Goal: Task Accomplishment & Management: Complete application form

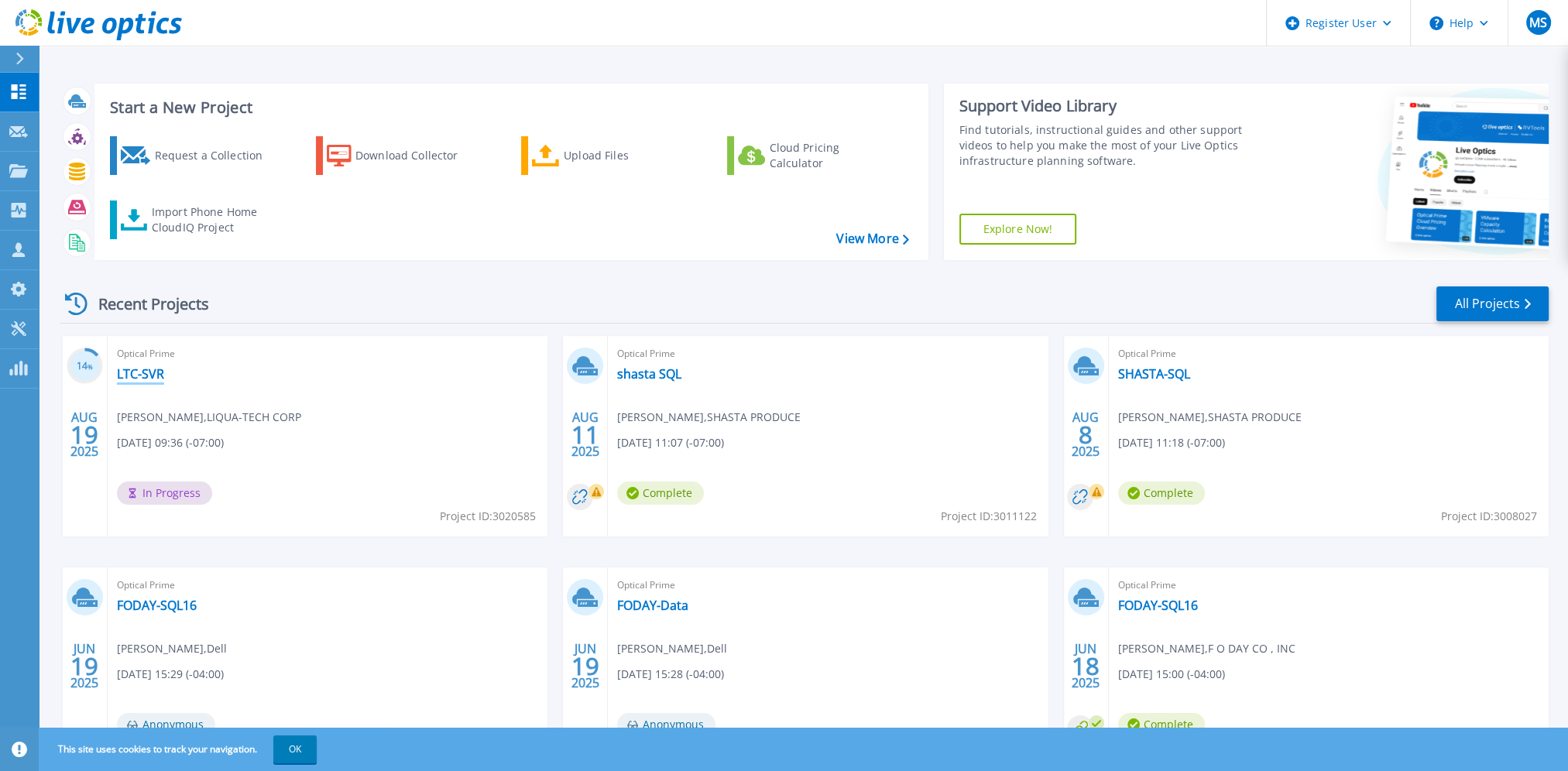
click at [154, 374] on link "LTC-SVR" at bounding box center [140, 373] width 47 height 15
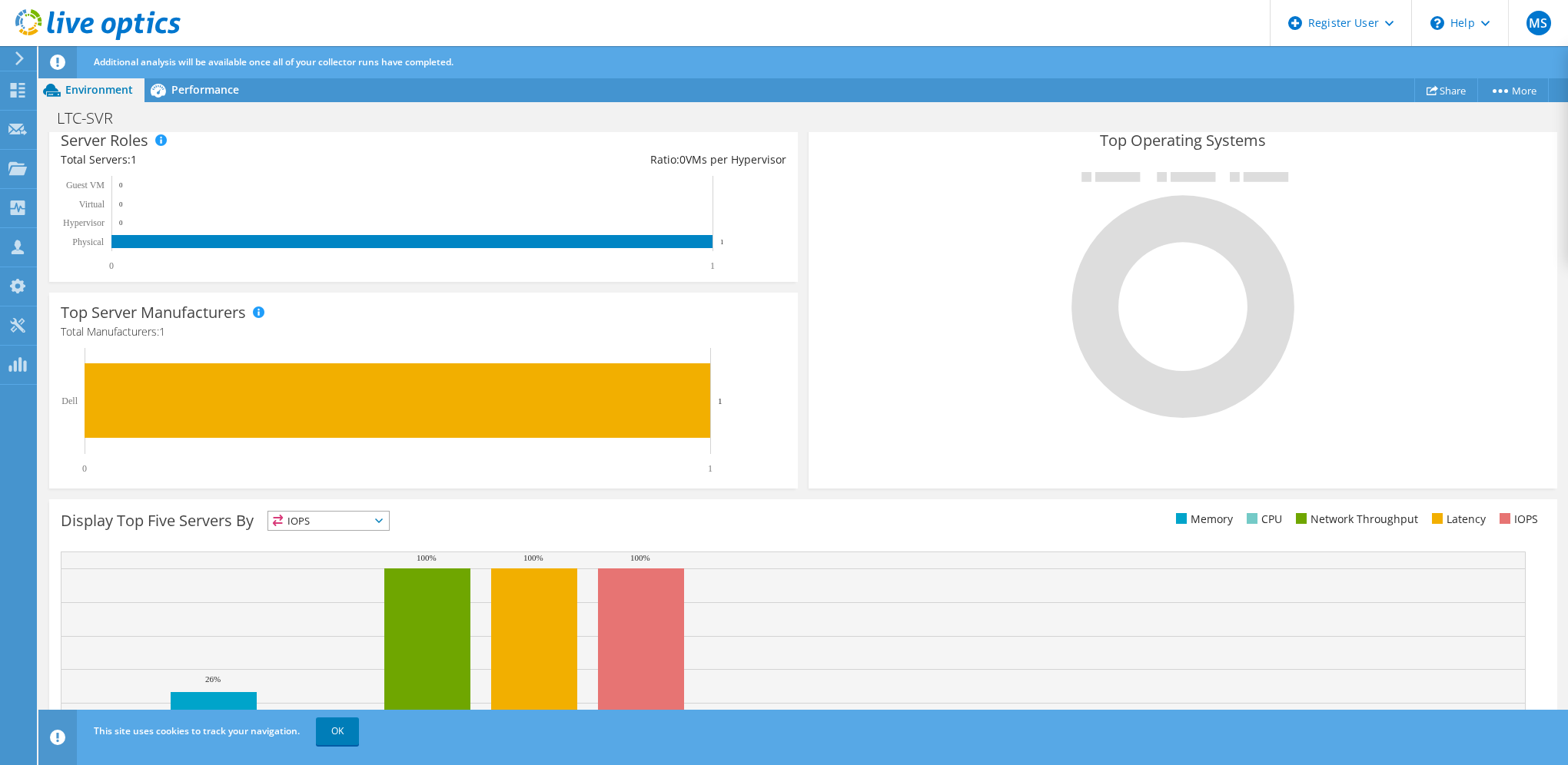
scroll to position [350, 0]
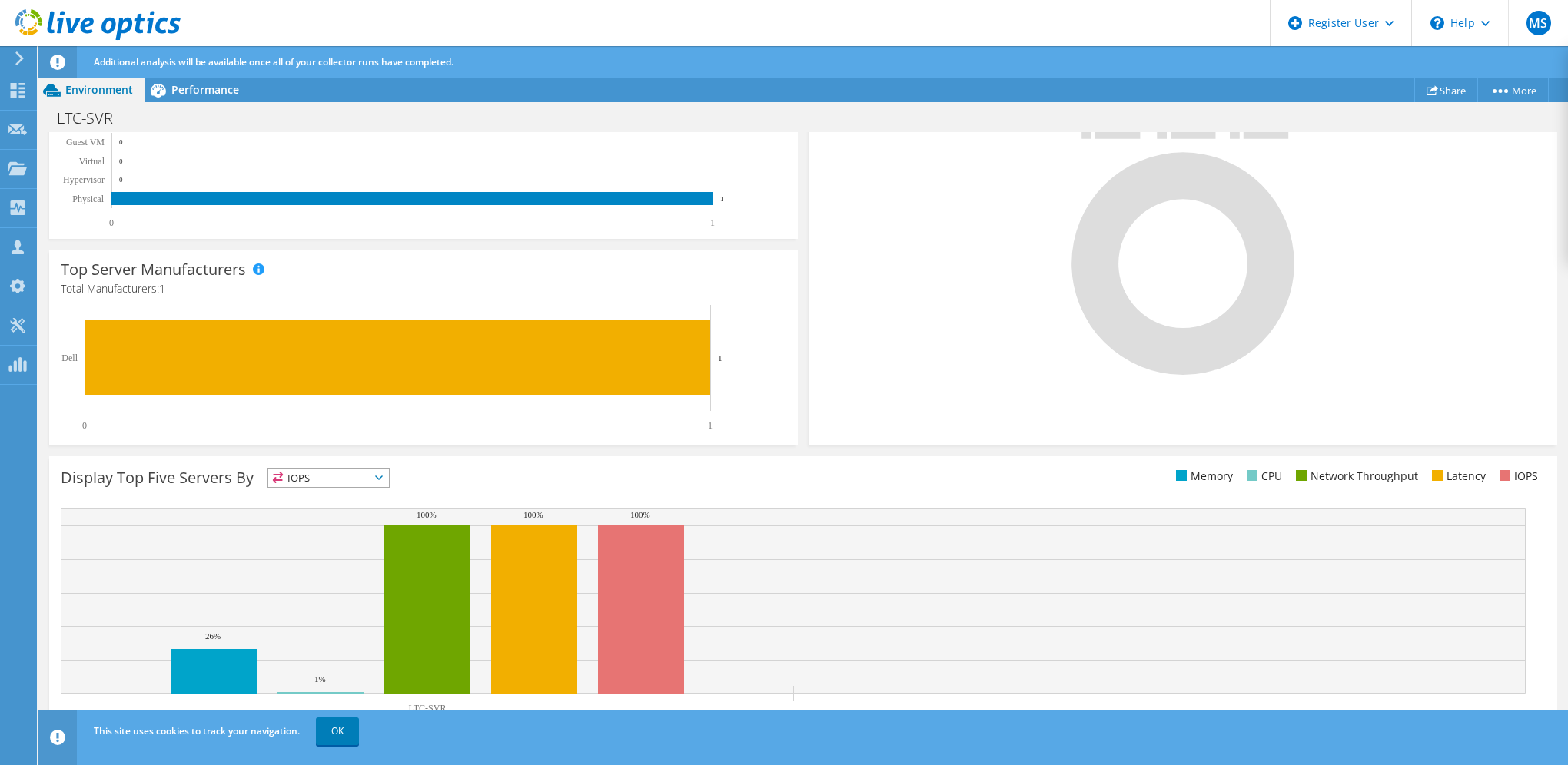
drag, startPoint x: 965, startPoint y: 29, endPoint x: 860, endPoint y: 98, distance: 125.6
click at [965, 29] on header "MS Dell User Mason Schnieders Mason.Schnieders@Dell.com Dell My Profile Log Out…" at bounding box center [784, 23] width 1568 height 46
click at [203, 89] on span "Performance" at bounding box center [205, 89] width 67 height 15
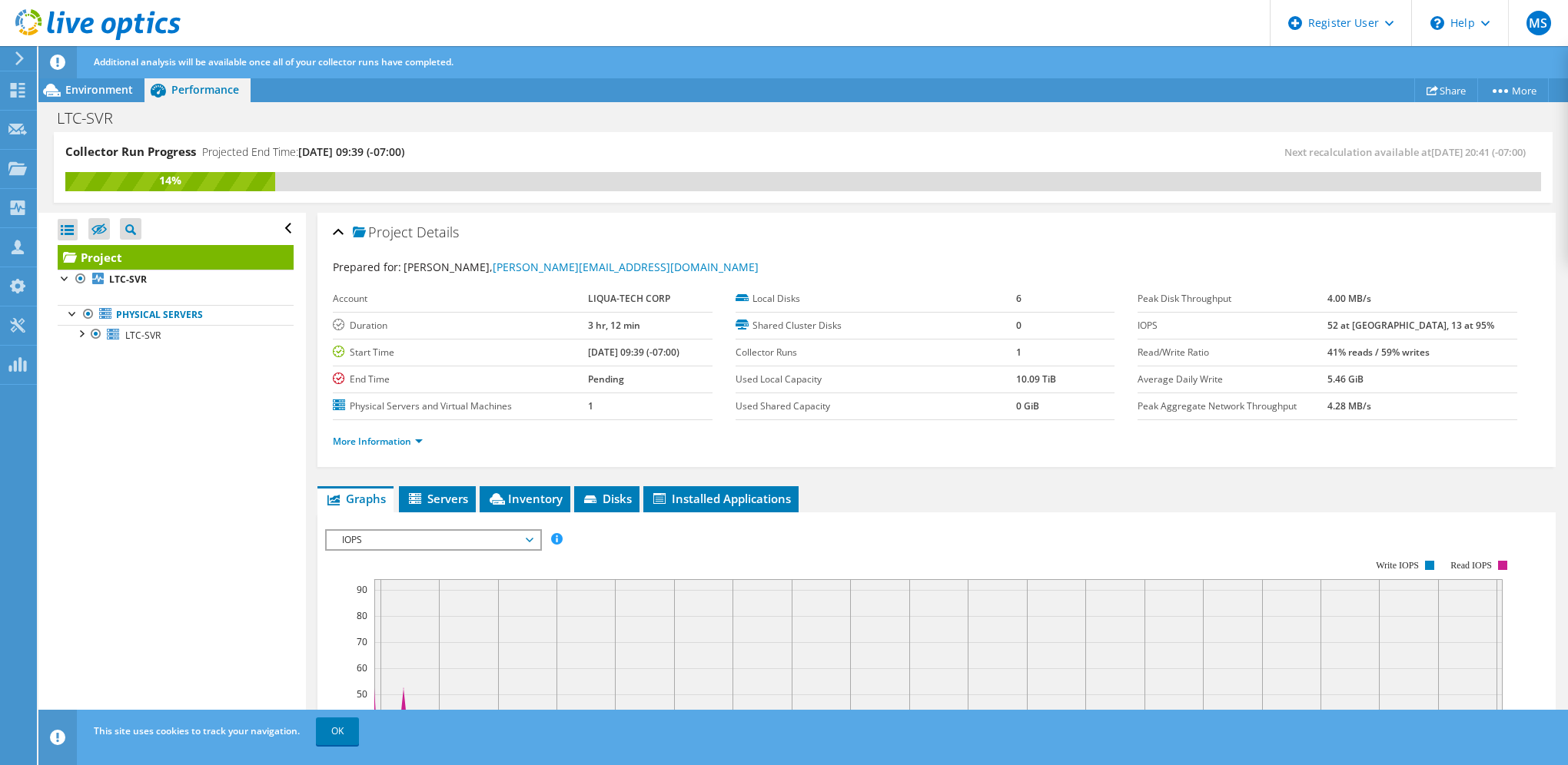
click at [1243, 361] on td "Read/Write Ratio" at bounding box center [1232, 352] width 190 height 27
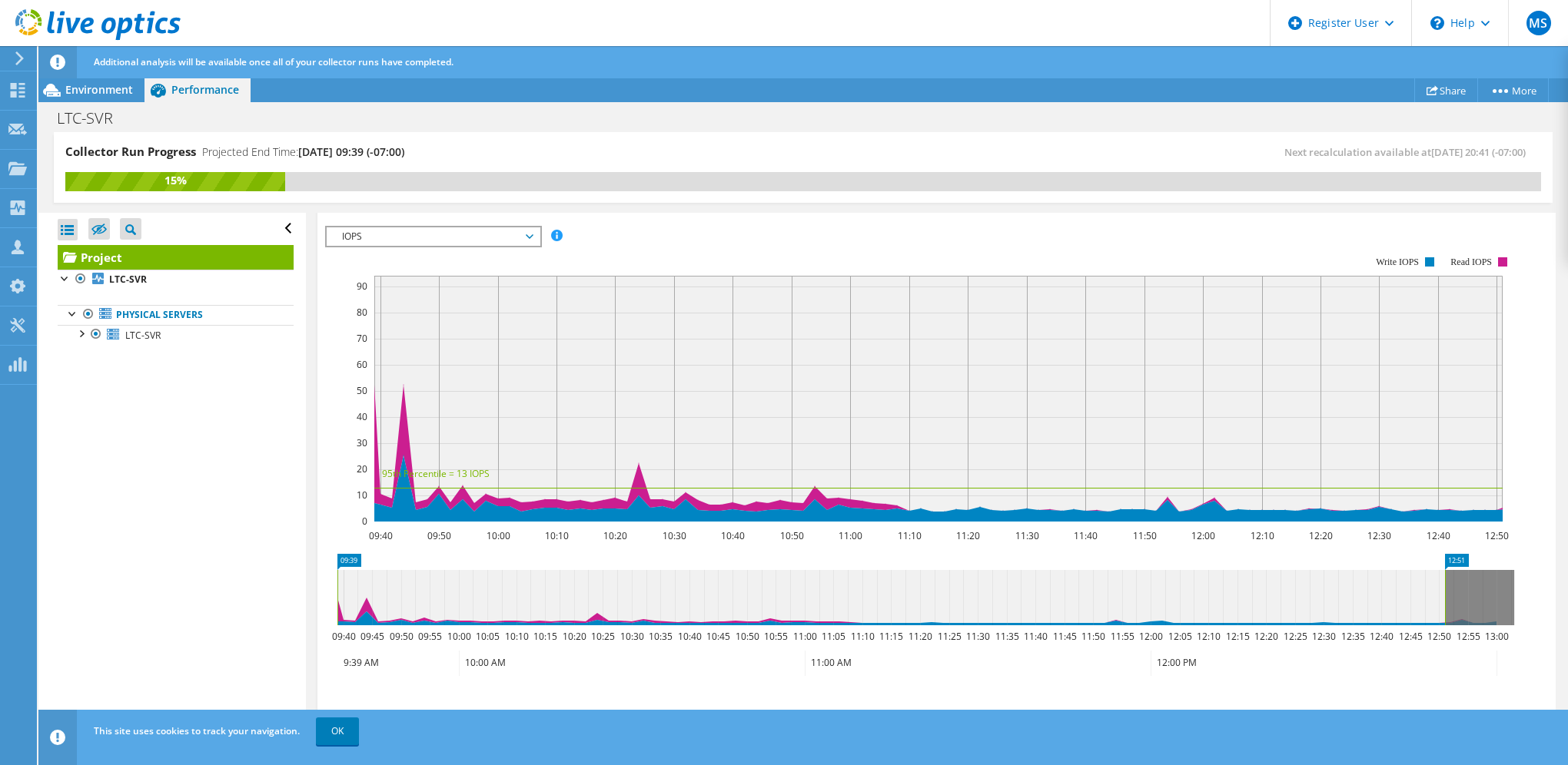
scroll to position [159, 0]
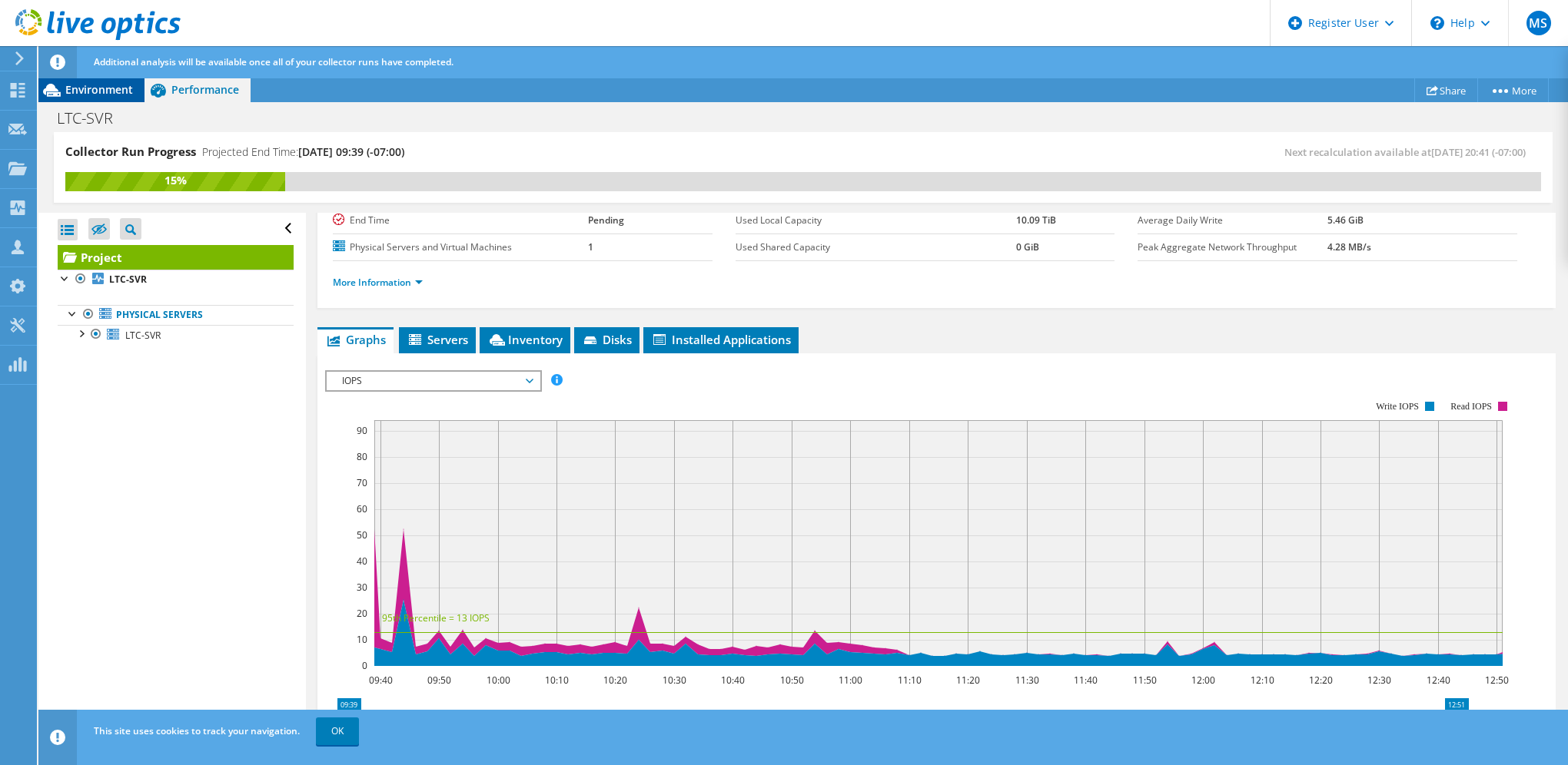
click at [132, 96] on span "Environment" at bounding box center [99, 89] width 67 height 15
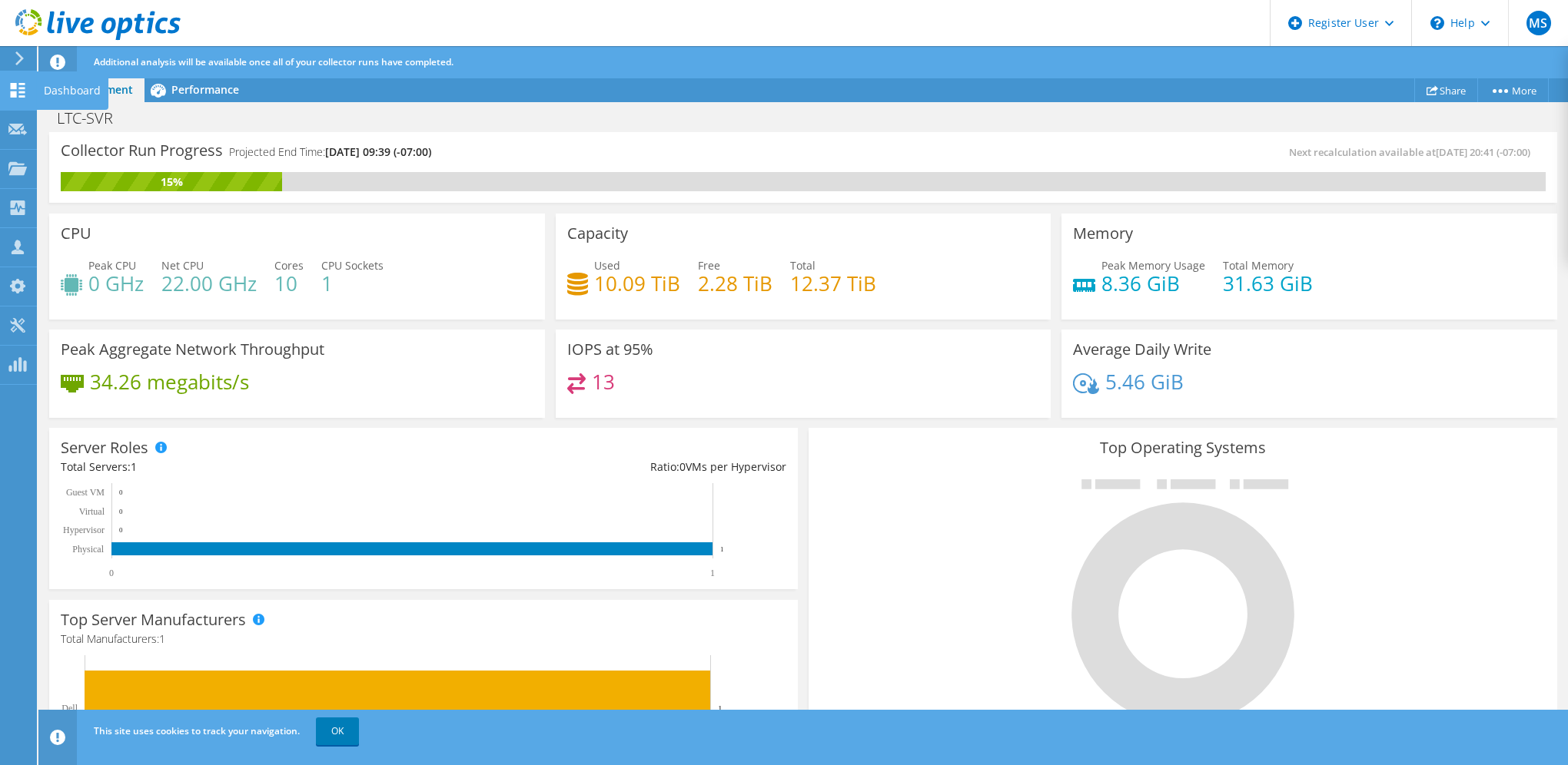
click at [22, 90] on icon at bounding box center [18, 90] width 19 height 15
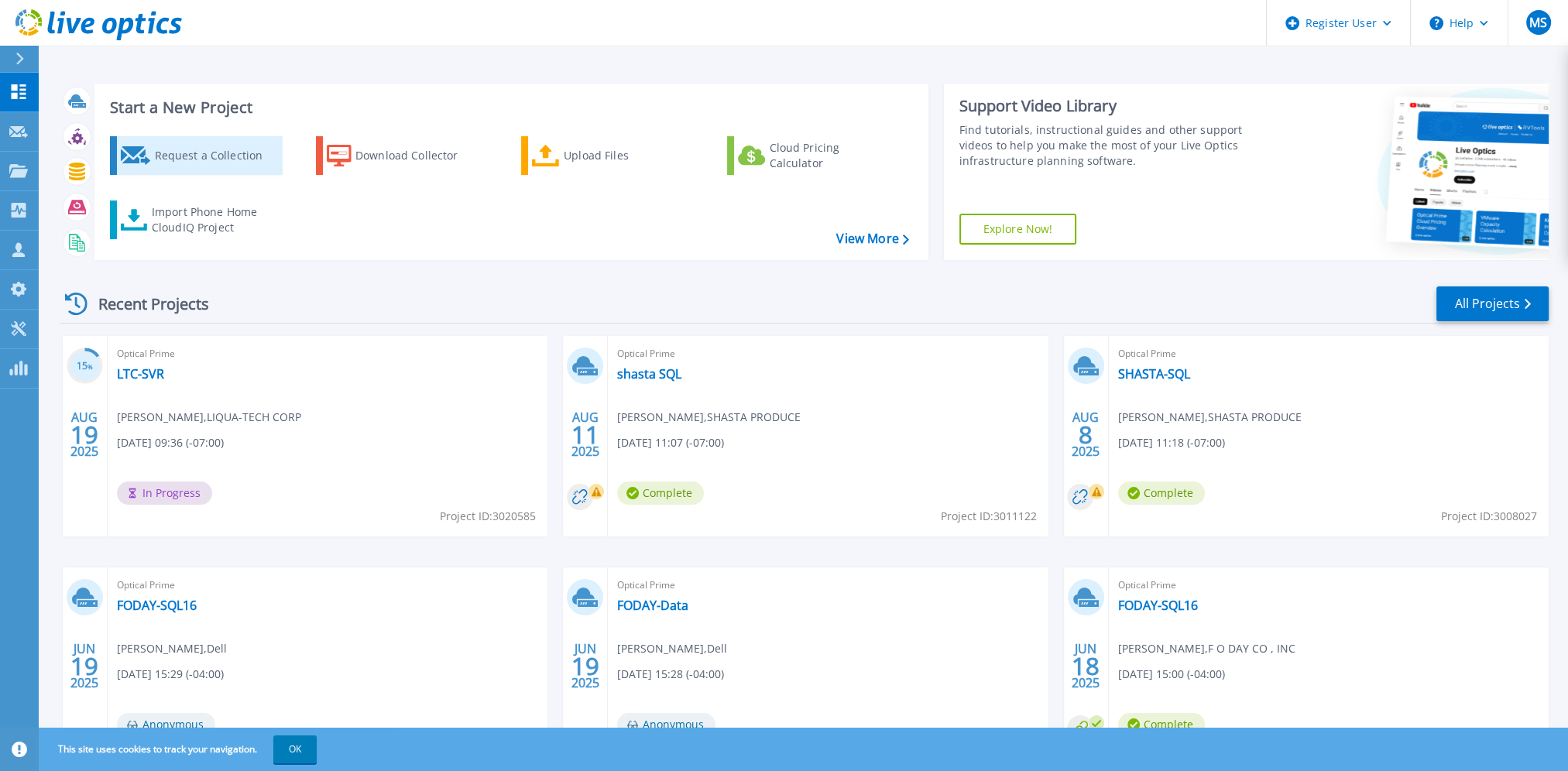
click at [249, 151] on div "Request a Collection" at bounding box center [216, 155] width 124 height 31
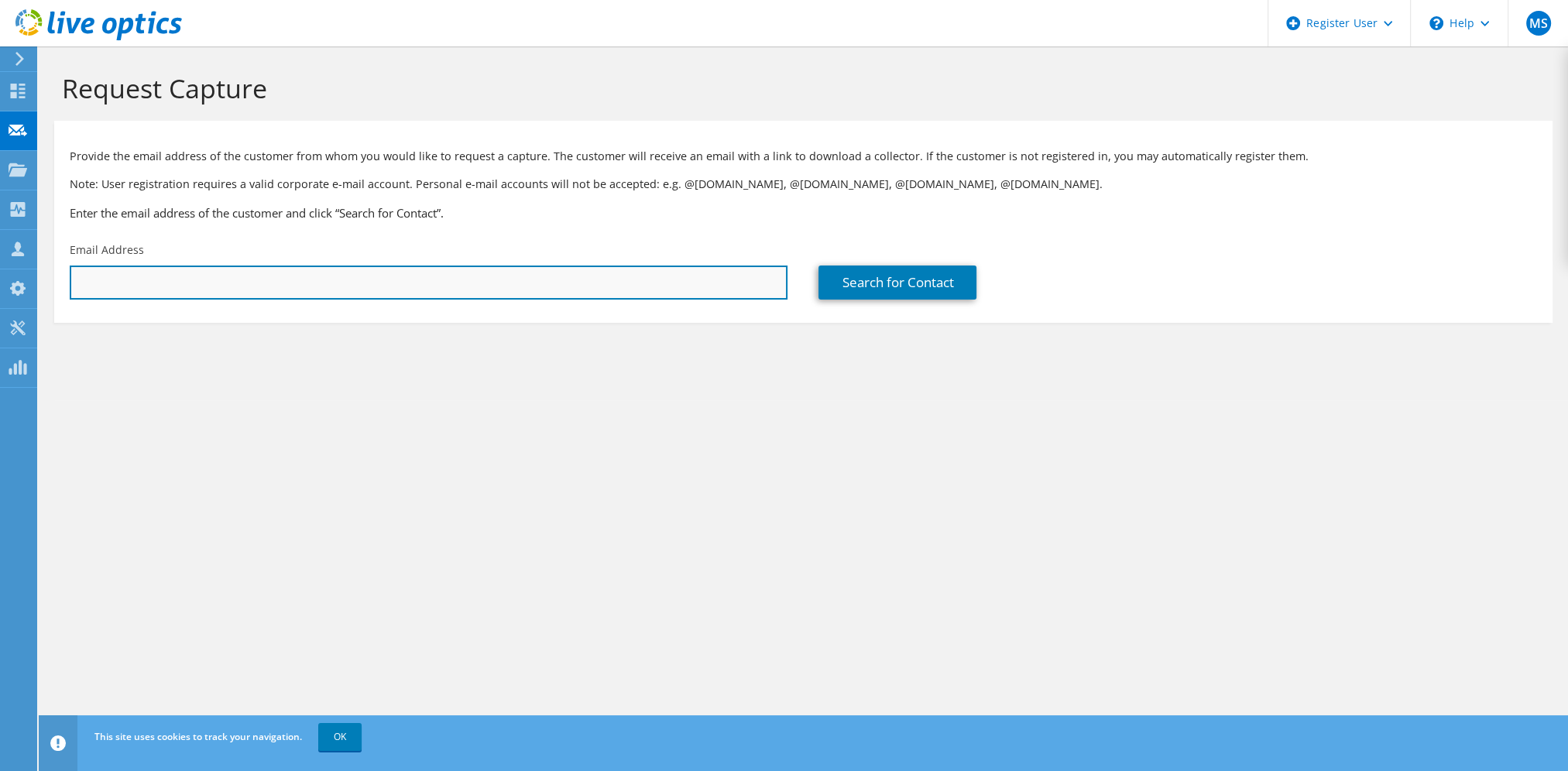
click at [568, 282] on input "text" at bounding box center [429, 283] width 718 height 34
drag, startPoint x: 495, startPoint y: 283, endPoint x: 527, endPoint y: 289, distance: 32.6
click at [495, 284] on input "text" at bounding box center [429, 283] width 718 height 34
click at [622, 267] on input "text" at bounding box center [429, 283] width 718 height 34
click at [452, 270] on input "text" at bounding box center [429, 283] width 718 height 34
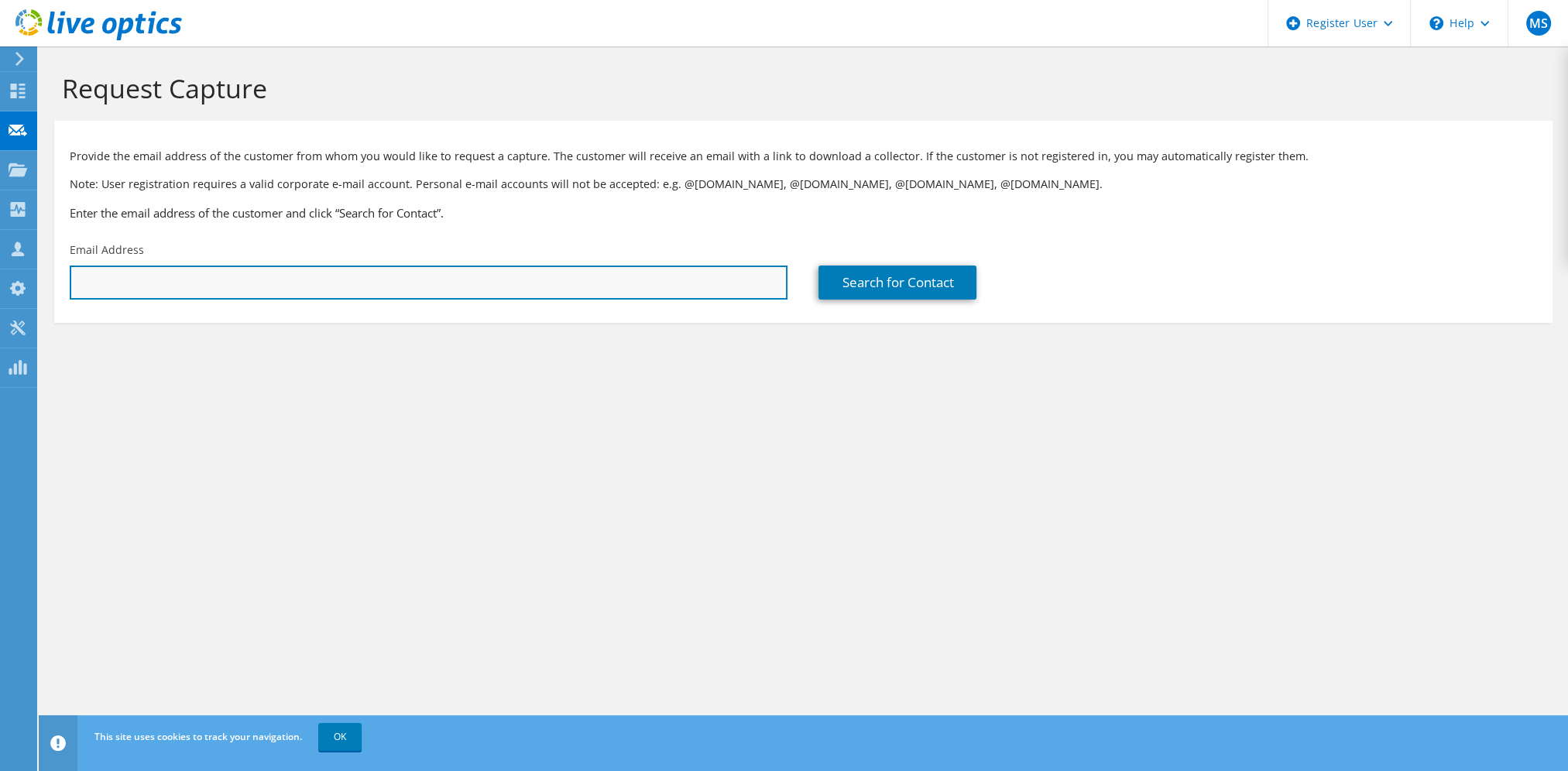
click at [687, 279] on input "text" at bounding box center [429, 283] width 718 height 34
paste input "BLY@LEABRAZE.COM"
type input "BLY@LEABRAZE.COM"
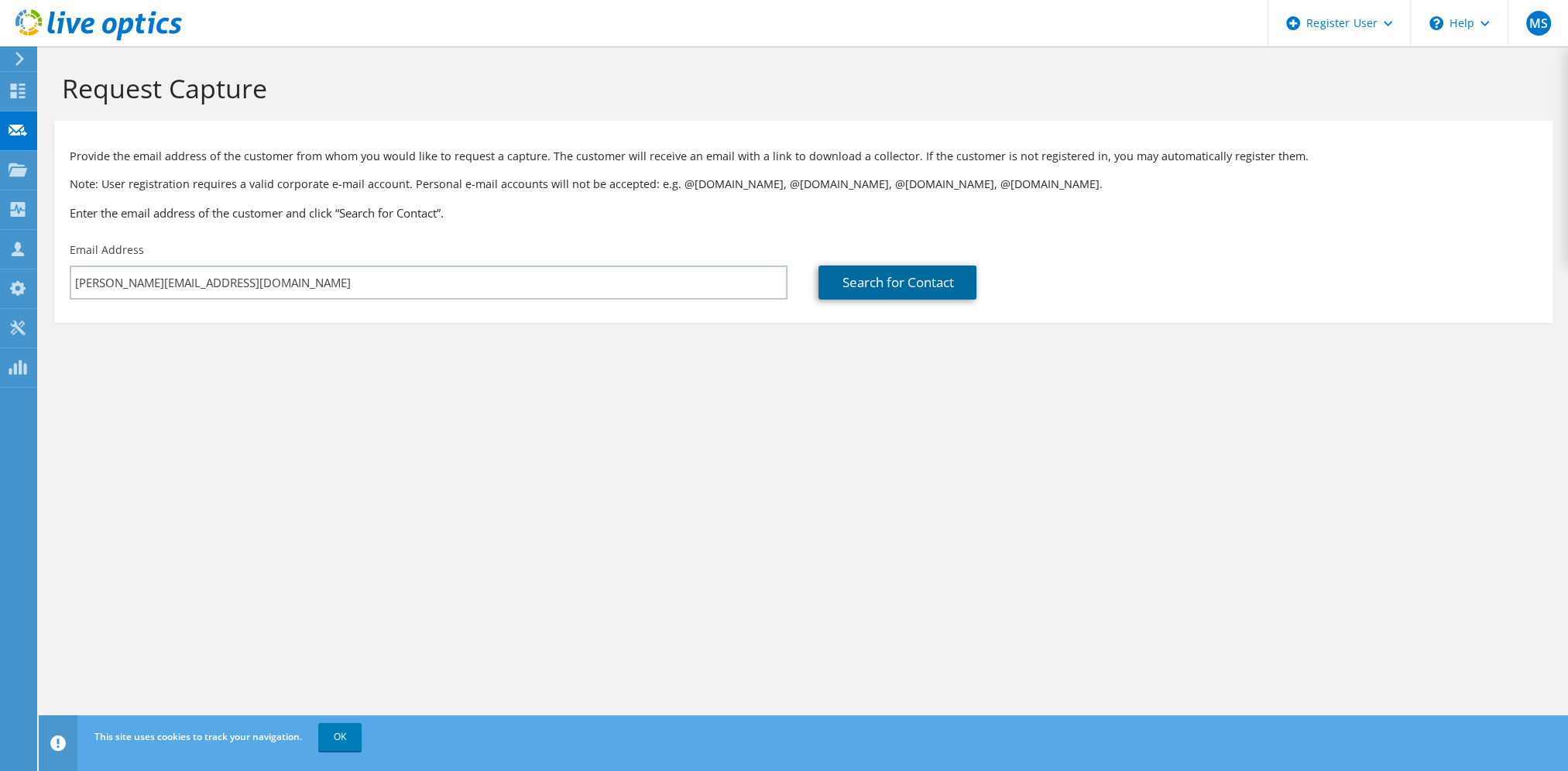
click at [853, 272] on link "Search for Contact" at bounding box center [896, 283] width 158 height 34
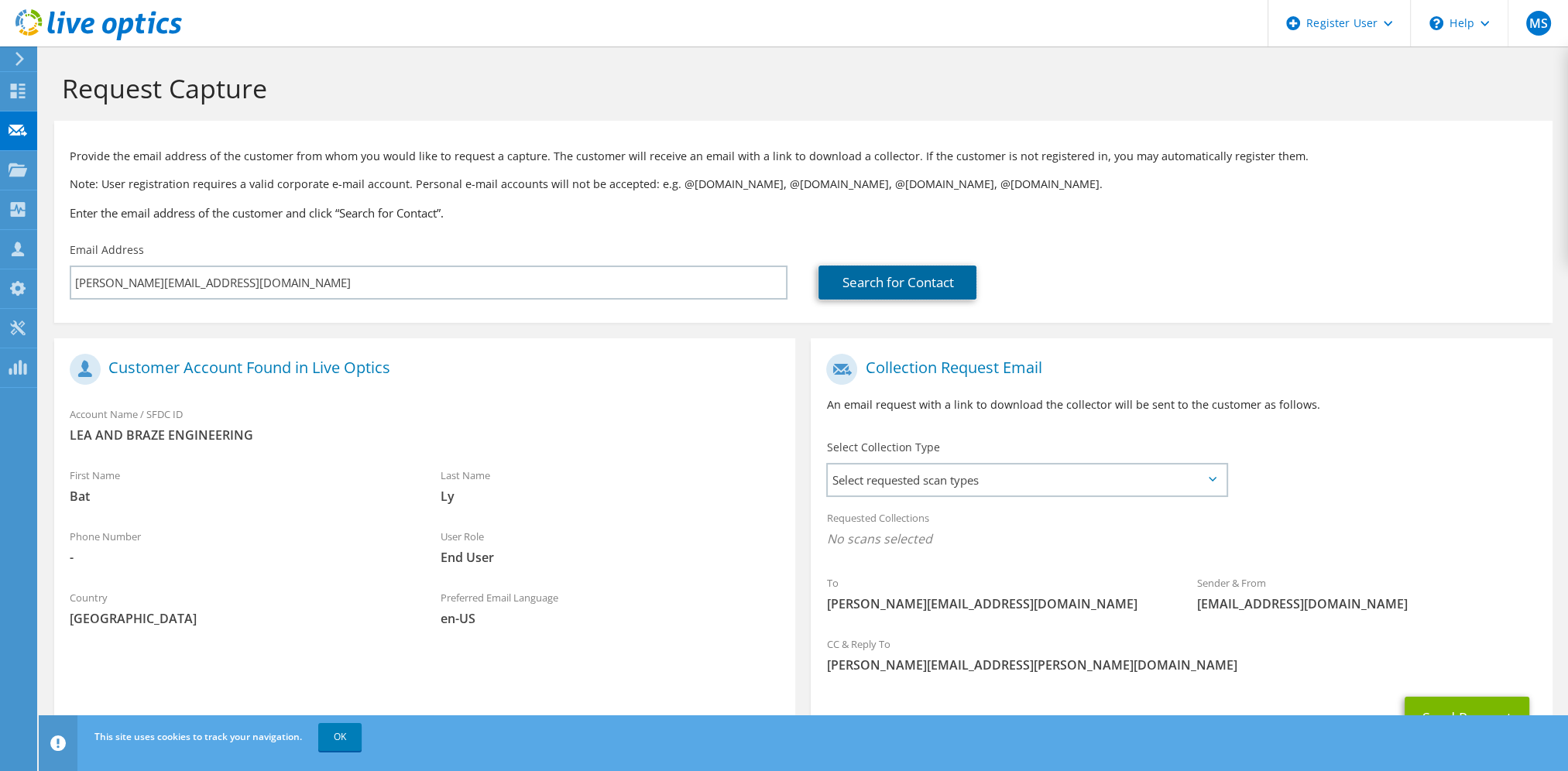
scroll to position [77, 0]
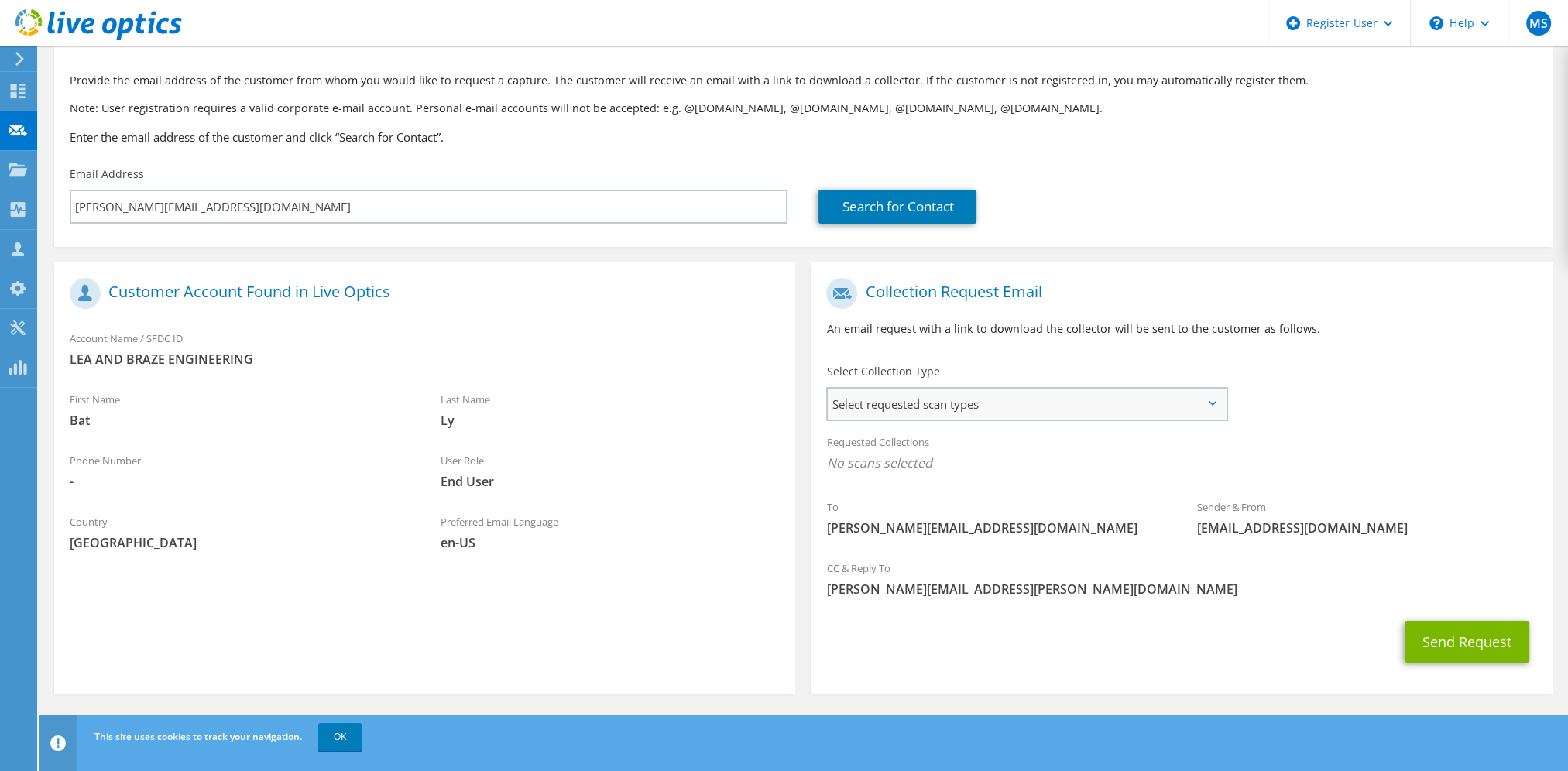
click at [976, 393] on span "Select requested scan types" at bounding box center [1026, 404] width 397 height 31
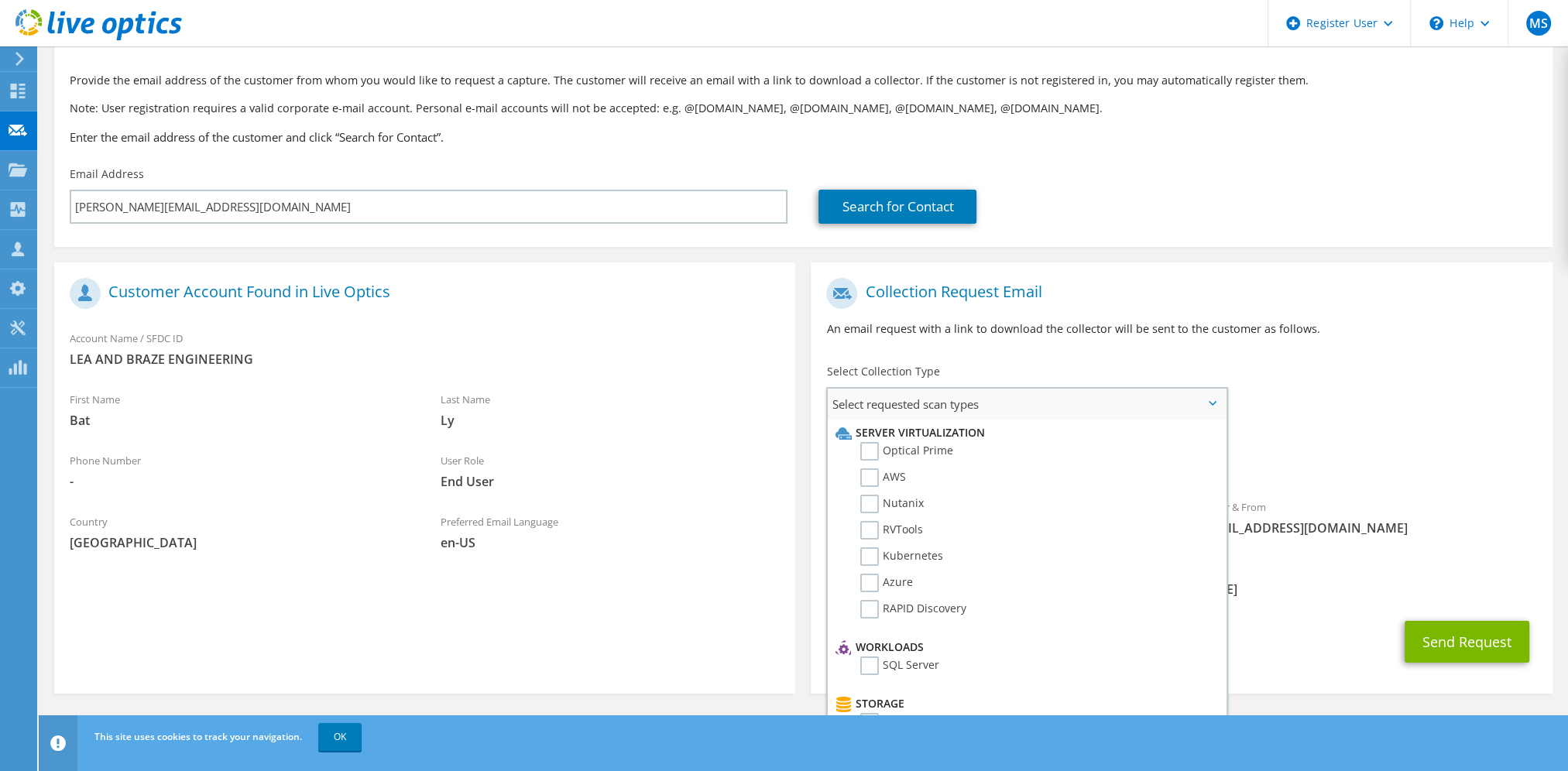
click at [897, 439] on li "Server Virtualization" at bounding box center [1024, 432] width 386 height 19
click at [900, 443] on label "Optical Prime" at bounding box center [906, 451] width 93 height 19
click at [0, 0] on input "Optical Prime" at bounding box center [0, 0] width 0 height 0
click at [1295, 431] on div "Requested Collections No scans selected Optical Prime" at bounding box center [1181, 456] width 741 height 62
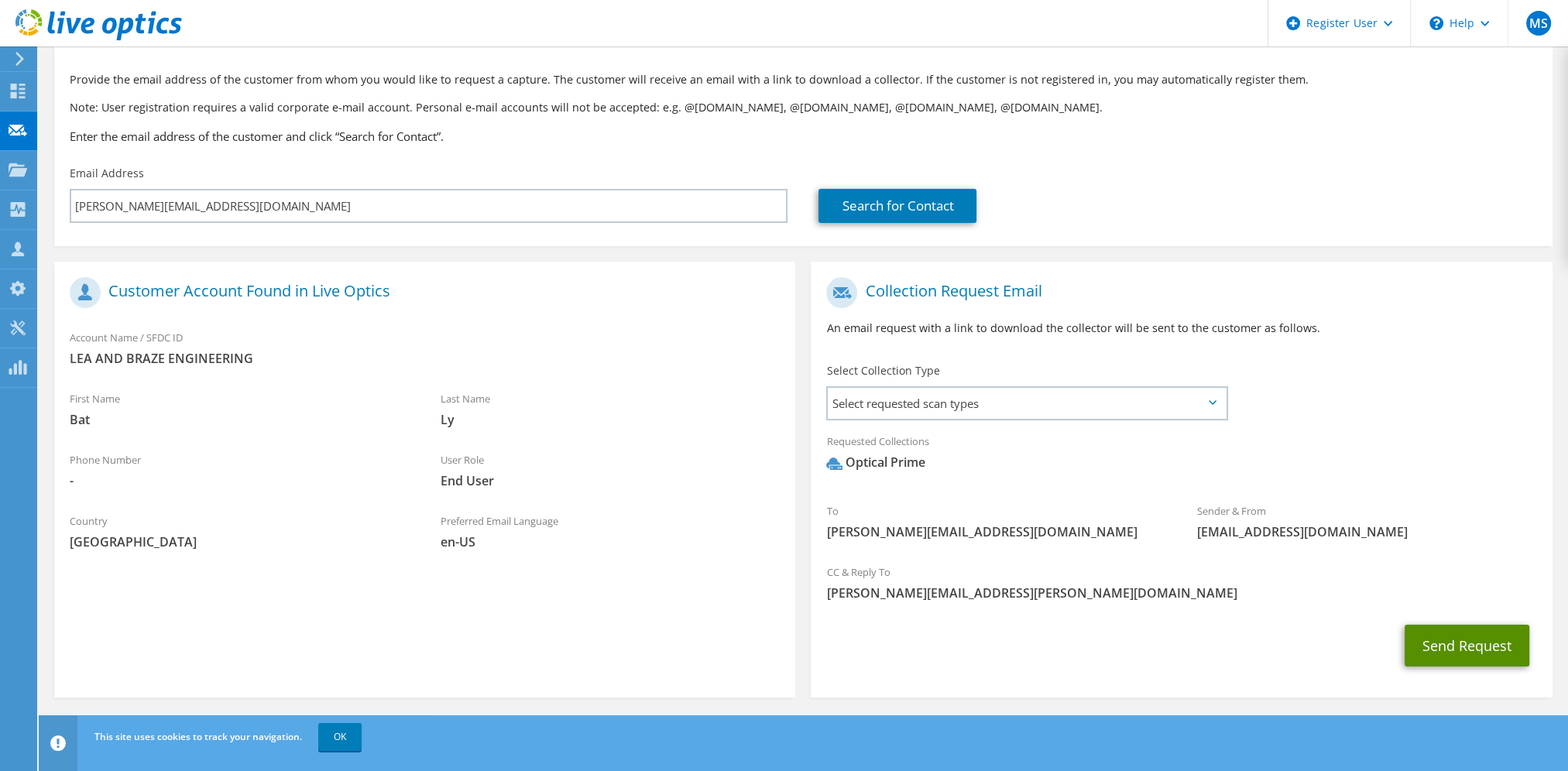
click at [1439, 635] on button "Send Request" at bounding box center [1466, 645] width 125 height 42
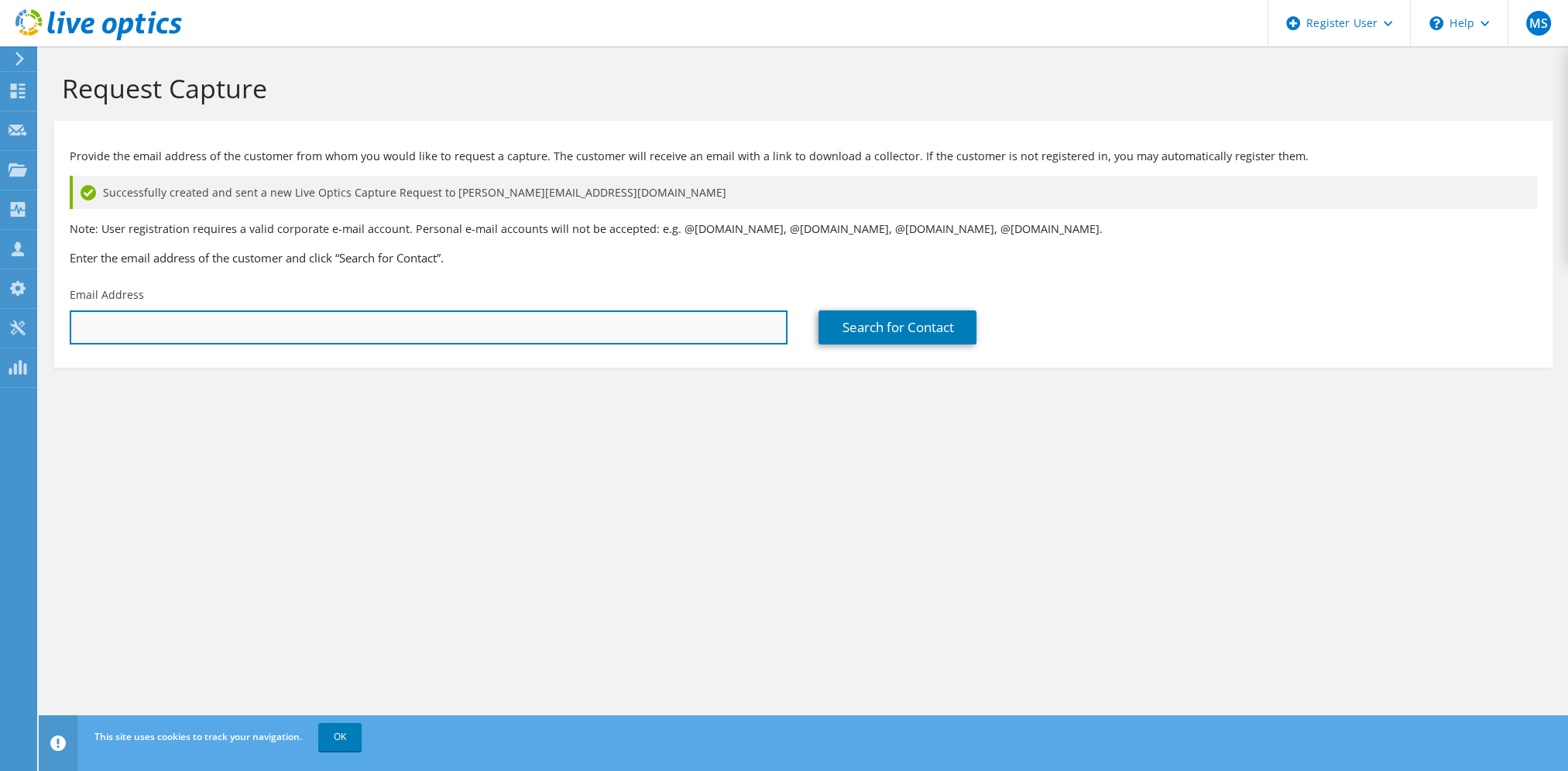
click at [563, 325] on input "text" at bounding box center [429, 327] width 718 height 34
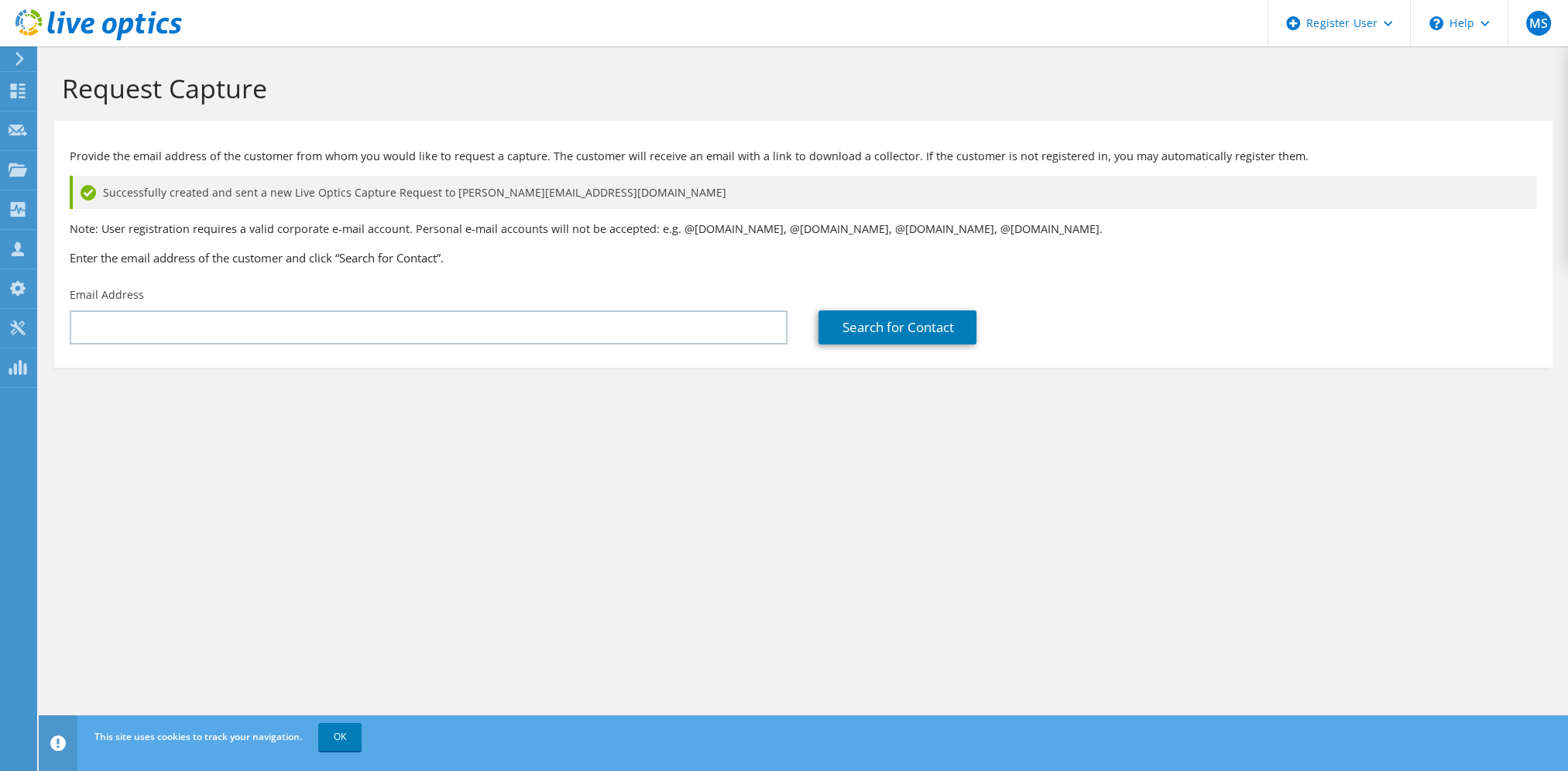
click at [591, 298] on div "Email Address" at bounding box center [429, 316] width 748 height 73
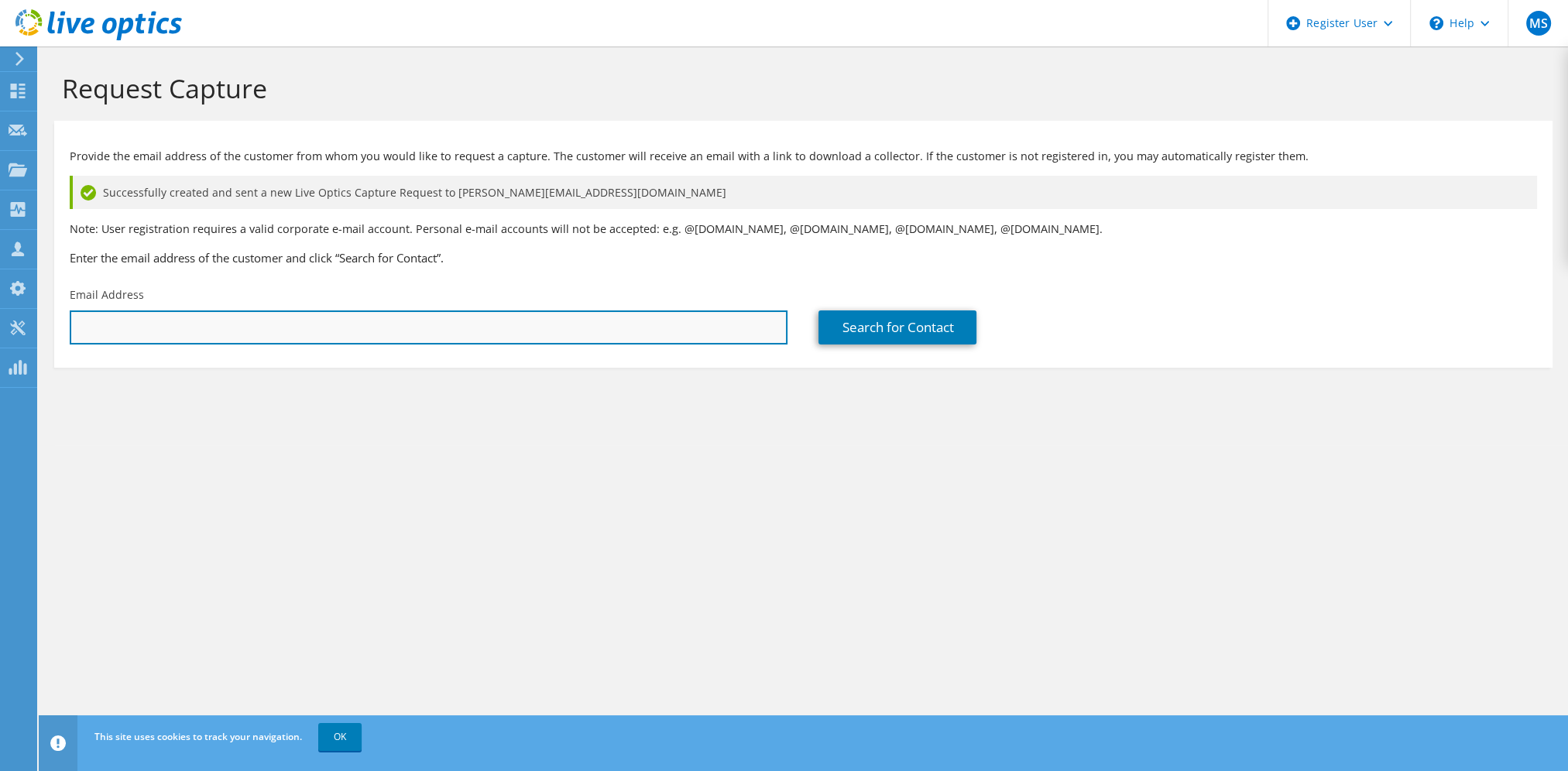
drag, startPoint x: 593, startPoint y: 310, endPoint x: 604, endPoint y: 324, distance: 17.8
click at [593, 310] on input "text" at bounding box center [429, 327] width 718 height 34
paste input "[EMAIL_ADDRESS][DOMAIN_NAME]"
type input "[EMAIL_ADDRESS][DOMAIN_NAME]"
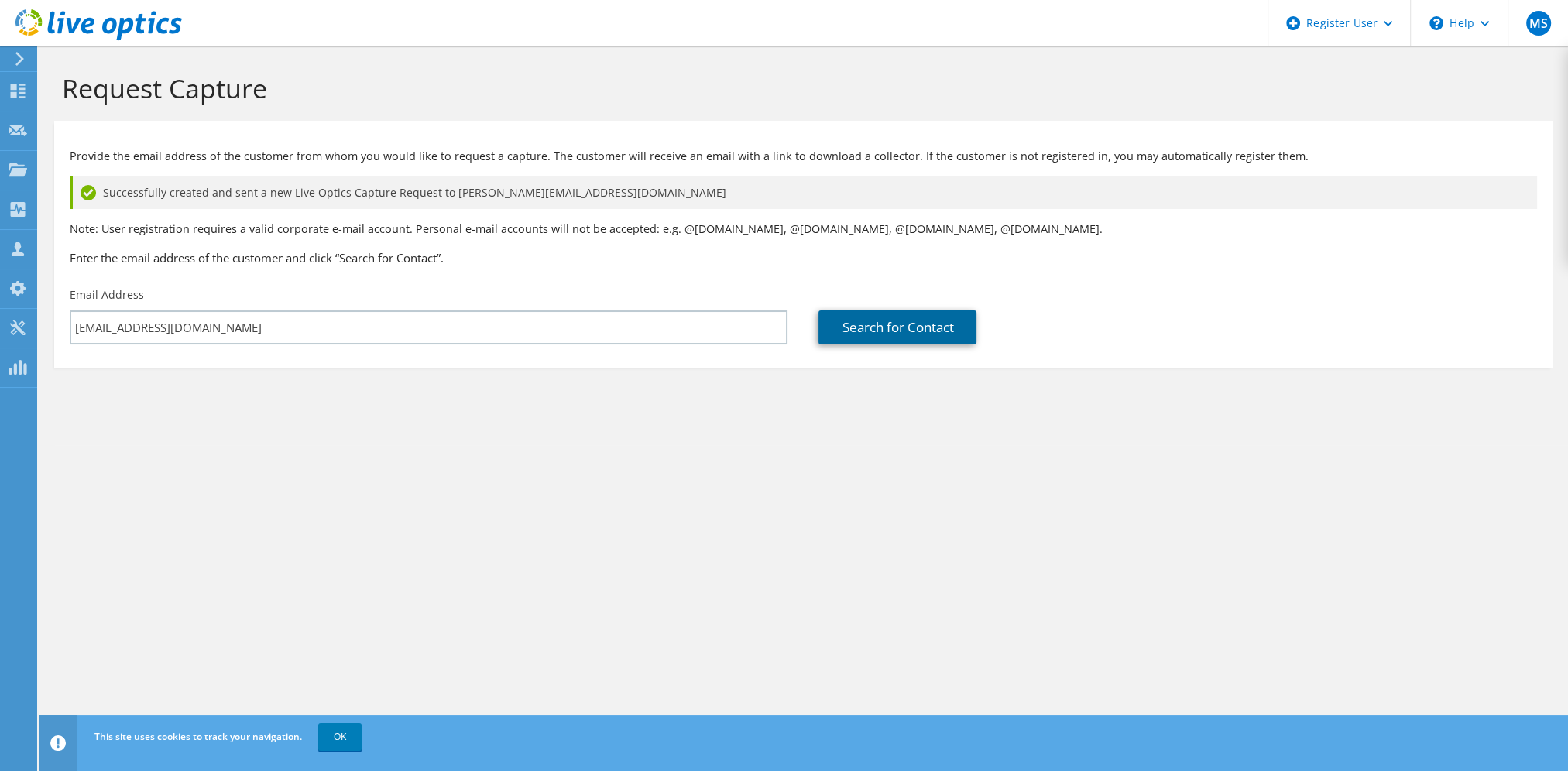
click at [924, 322] on link "Search for Contact" at bounding box center [896, 327] width 158 height 34
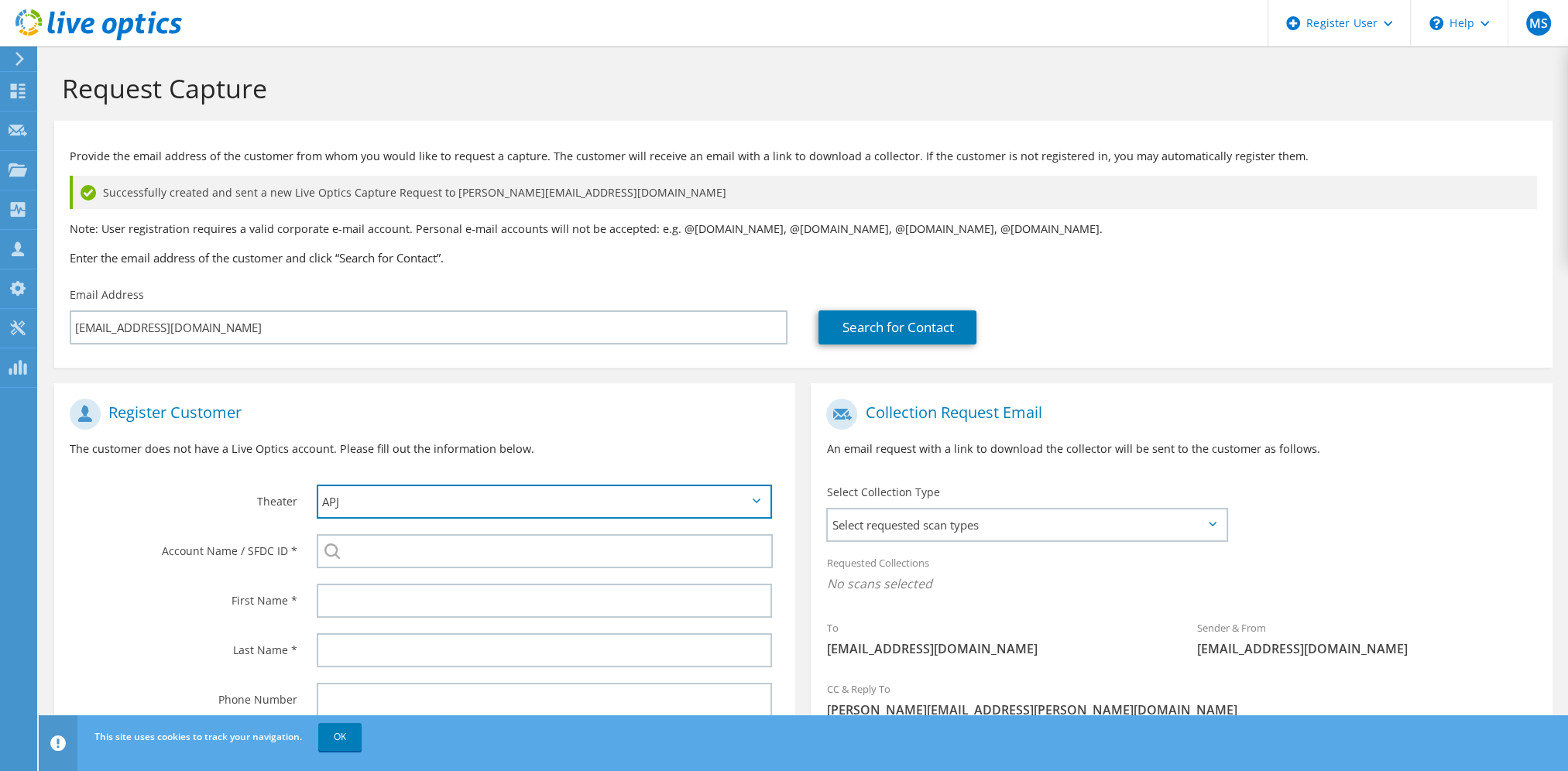
click at [480, 509] on select "APJ EMEA NA/LATAM" at bounding box center [543, 502] width 455 height 34
select select "3"
click at [316, 485] on select "APJ EMEA NA/LATAM" at bounding box center [543, 502] width 455 height 34
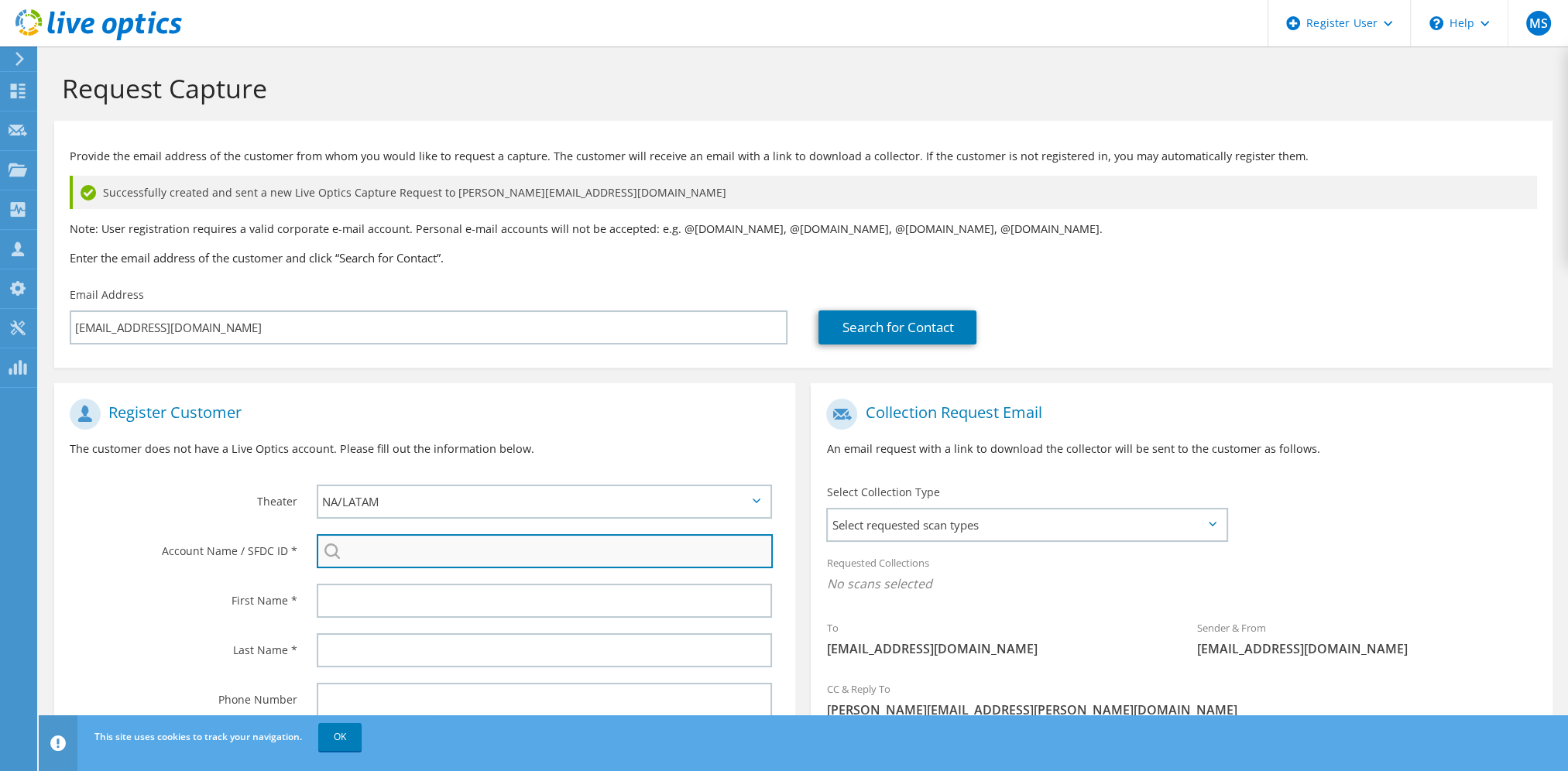
click at [402, 553] on input "search" at bounding box center [544, 552] width 456 height 34
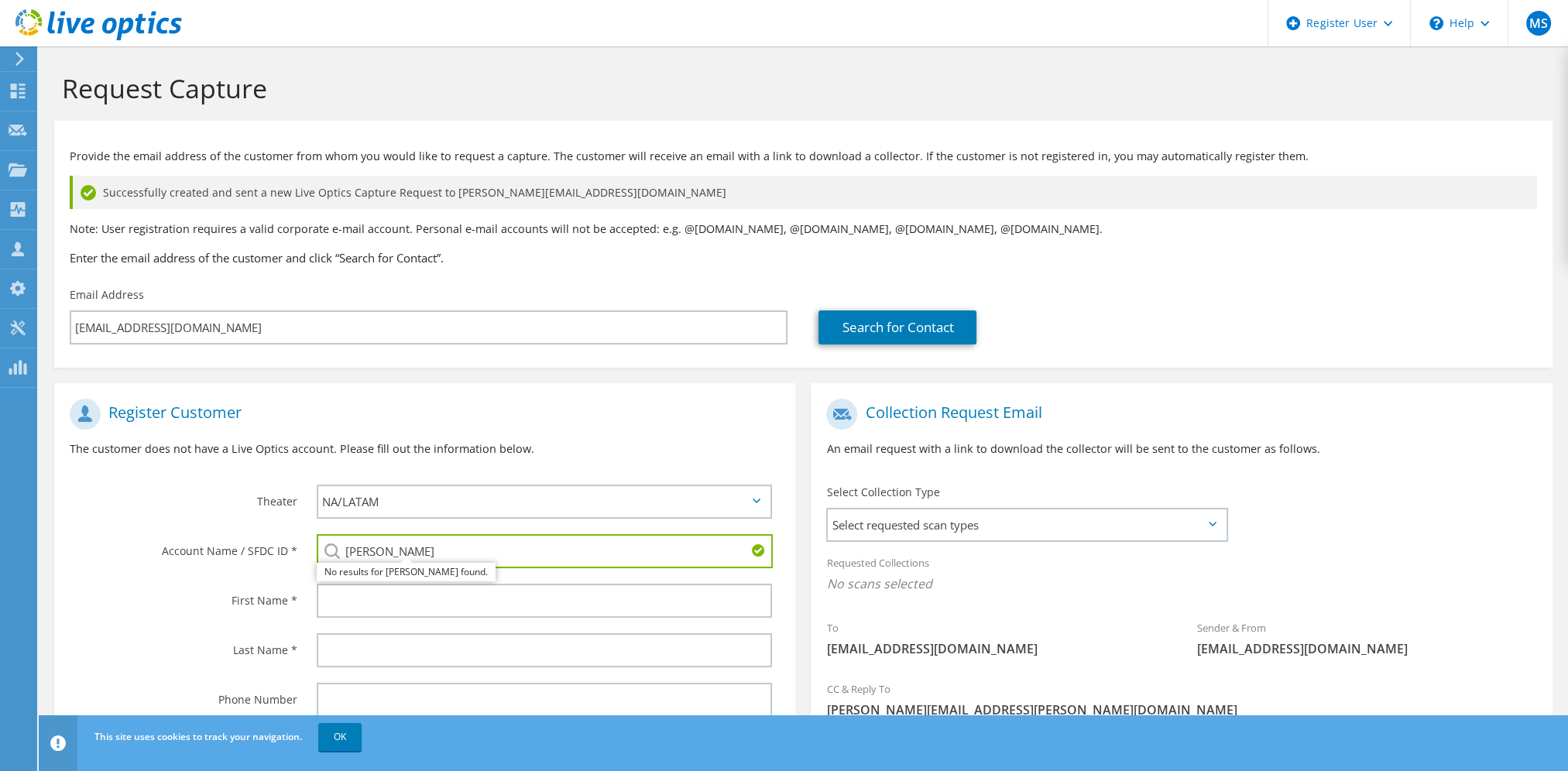
click at [409, 563] on div "No results for [PERSON_NAME] found." at bounding box center [405, 572] width 179 height 19
click at [409, 558] on input "[PERSON_NAME]" at bounding box center [544, 552] width 456 height 34
click at [456, 570] on li "Lea & Braze Engineering, Inc. : 3605438372" at bounding box center [418, 572] width 203 height 19
type input "Lea & Braze Engineering, Inc. : 3605438372"
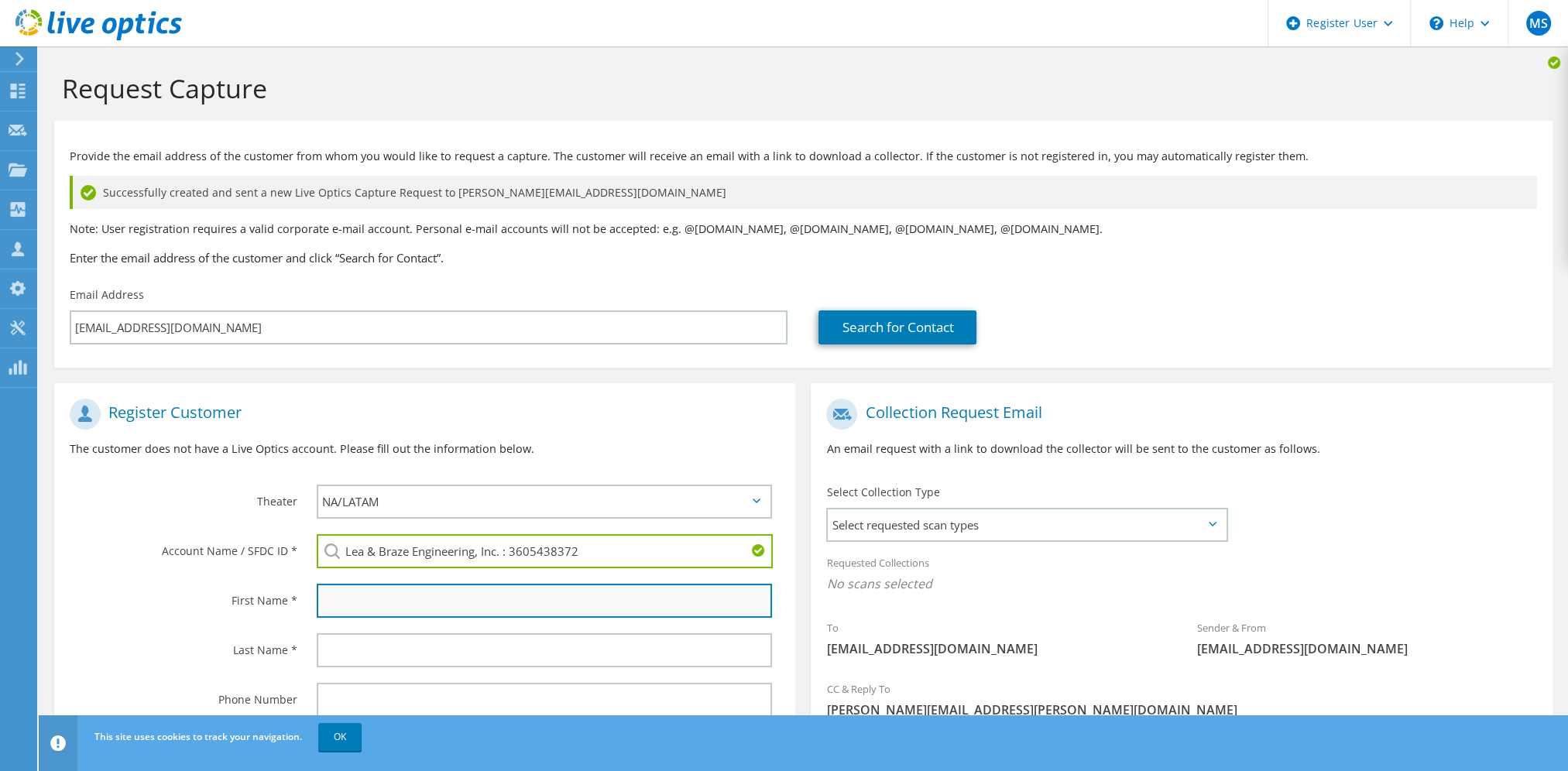
click at [445, 593] on input "text" at bounding box center [543, 601] width 455 height 34
type input "[PERSON_NAME]"
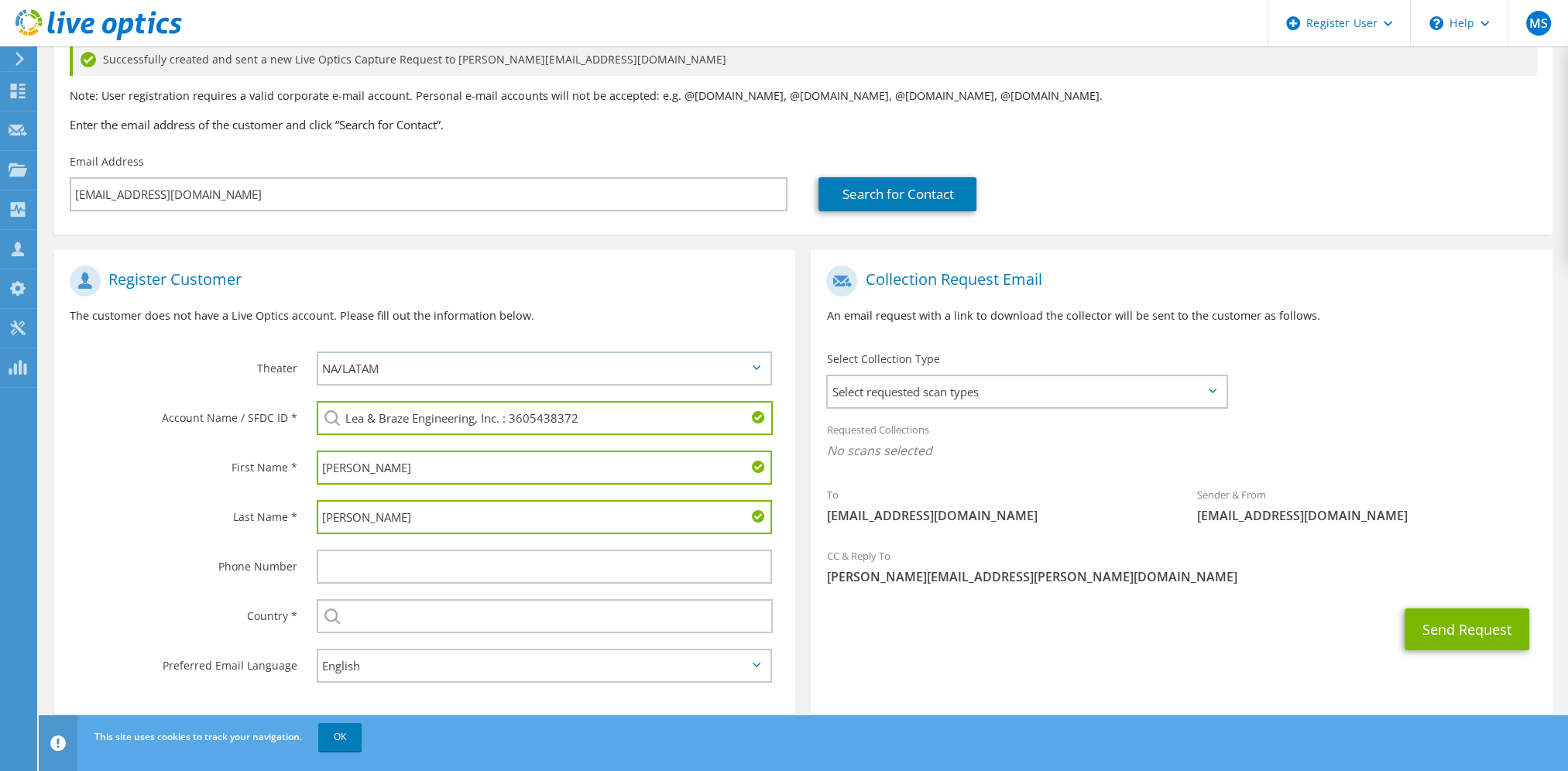
scroll to position [149, 0]
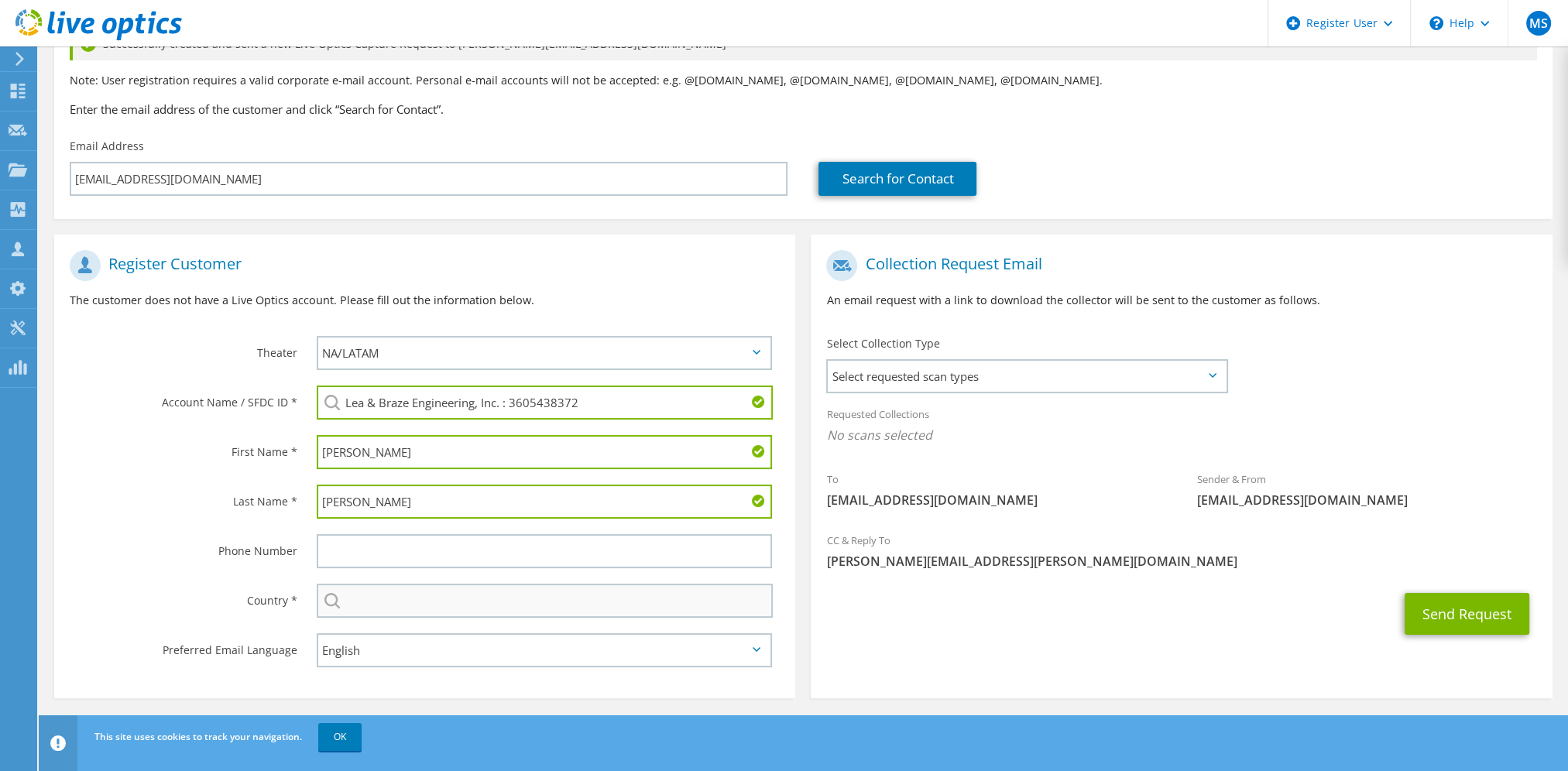
type input "[PERSON_NAME]"
click at [421, 592] on input "text" at bounding box center [544, 601] width 456 height 34
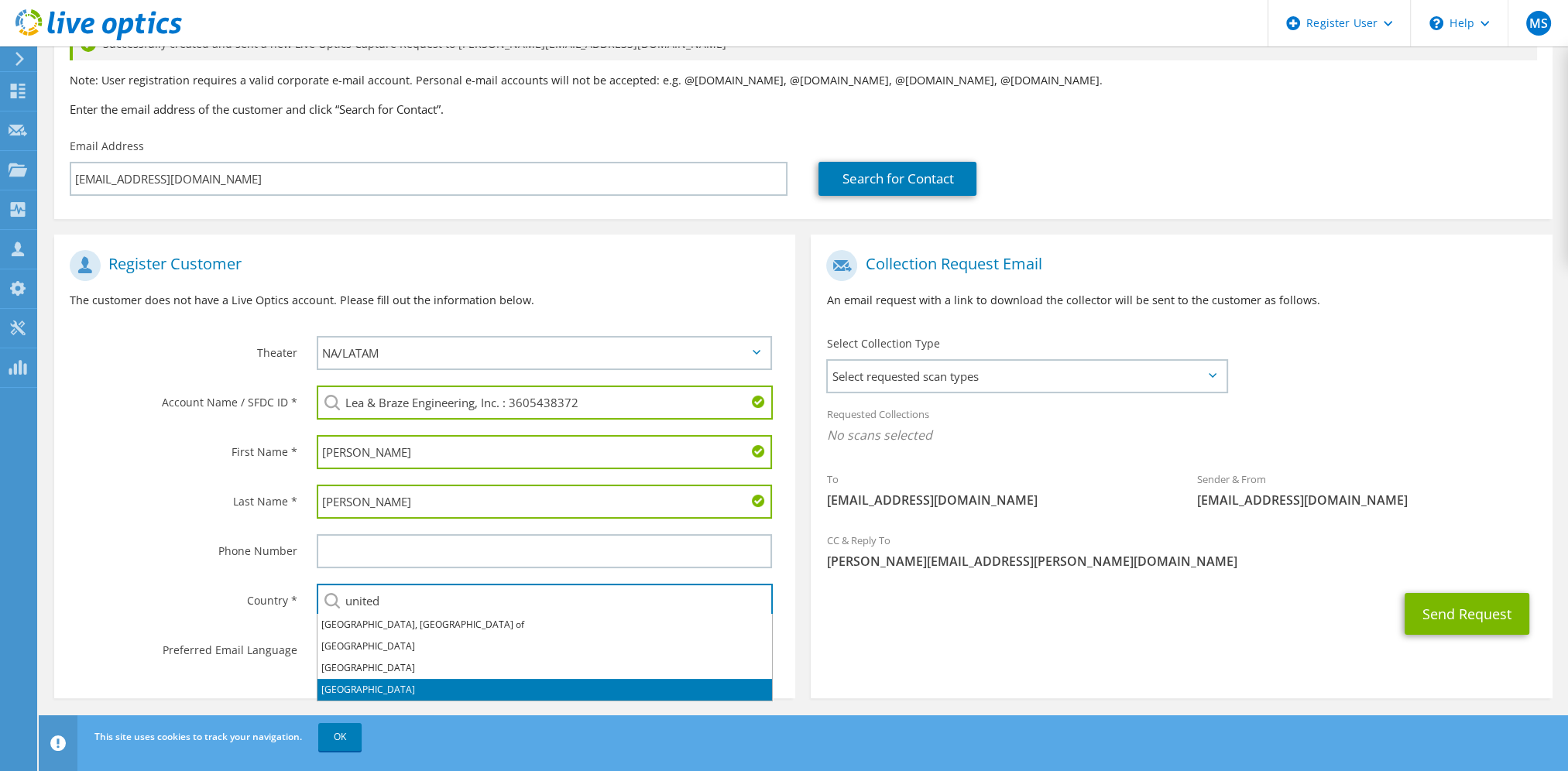
click at [446, 690] on li "[GEOGRAPHIC_DATA]" at bounding box center [544, 690] width 454 height 21
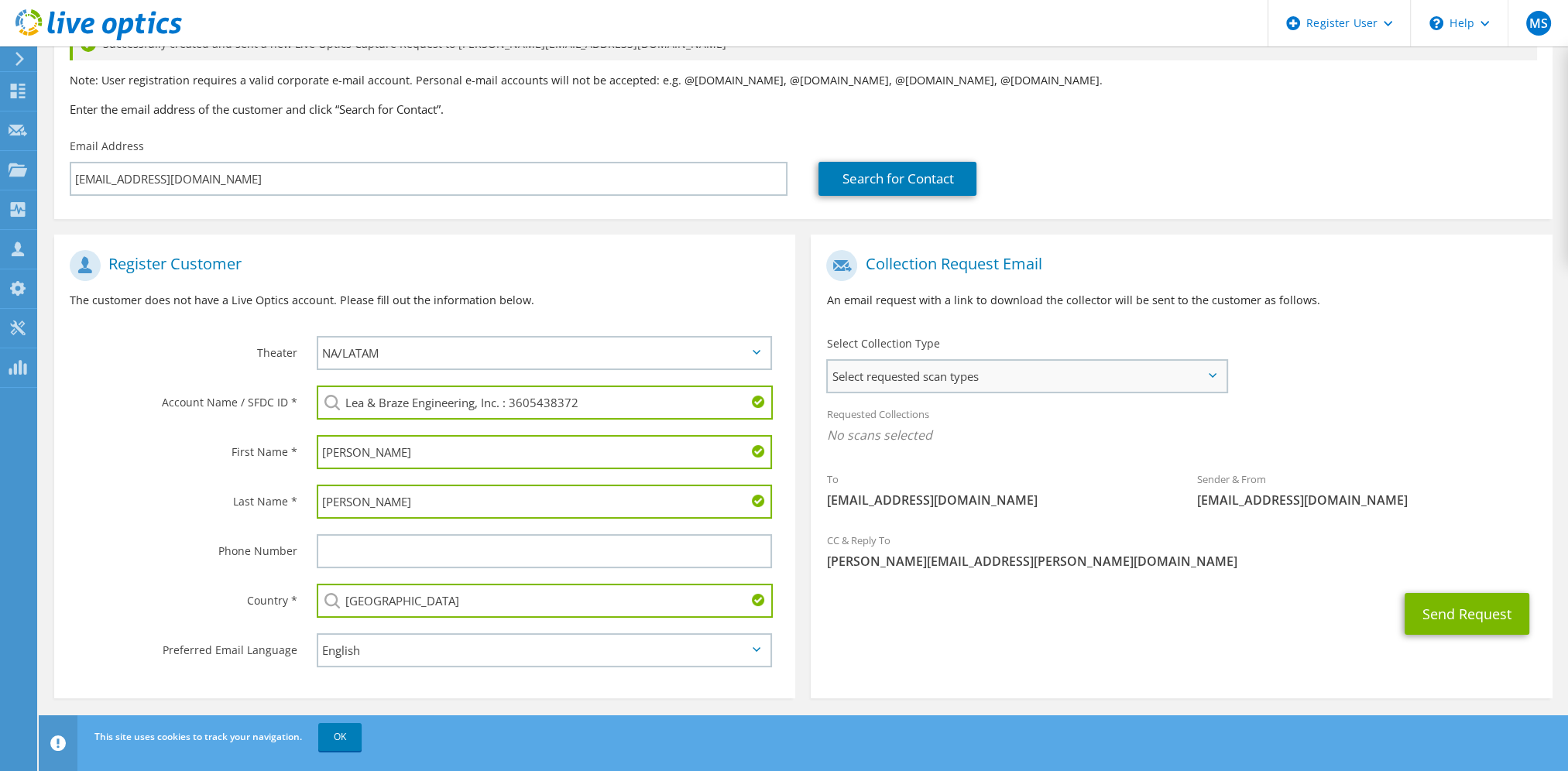
type input "[GEOGRAPHIC_DATA]"
click at [919, 381] on span "Select requested scan types" at bounding box center [1026, 376] width 397 height 31
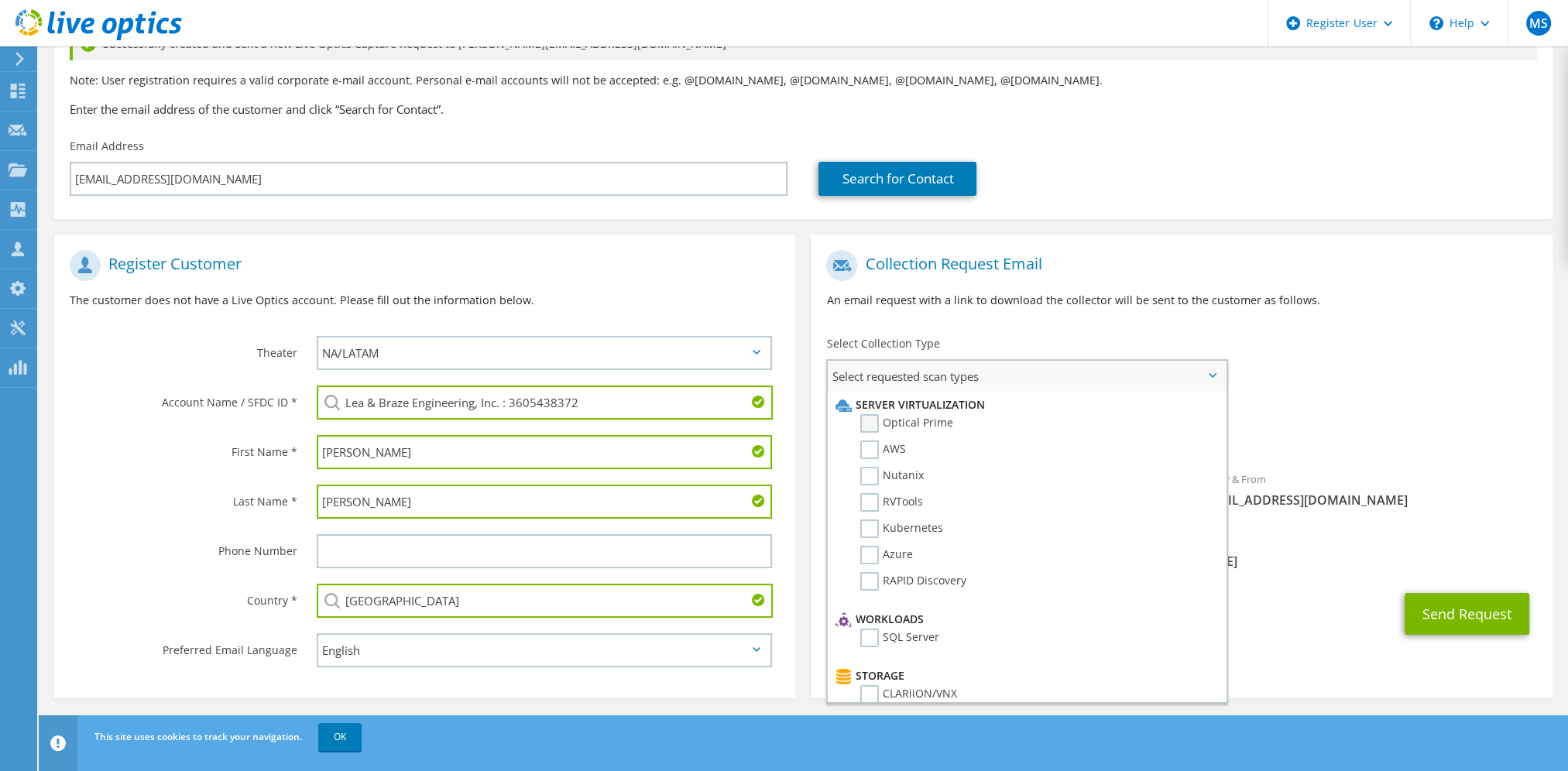
drag, startPoint x: 919, startPoint y: 381, endPoint x: 907, endPoint y: 422, distance: 42.7
click at [905, 422] on label "Optical Prime" at bounding box center [906, 423] width 93 height 19
click at [0, 0] on input "Optical Prime" at bounding box center [0, 0] width 0 height 0
drag, startPoint x: 1362, startPoint y: 597, endPoint x: 1387, endPoint y: 603, distance: 25.7
click at [1364, 597] on div "Send Request" at bounding box center [1181, 619] width 741 height 57
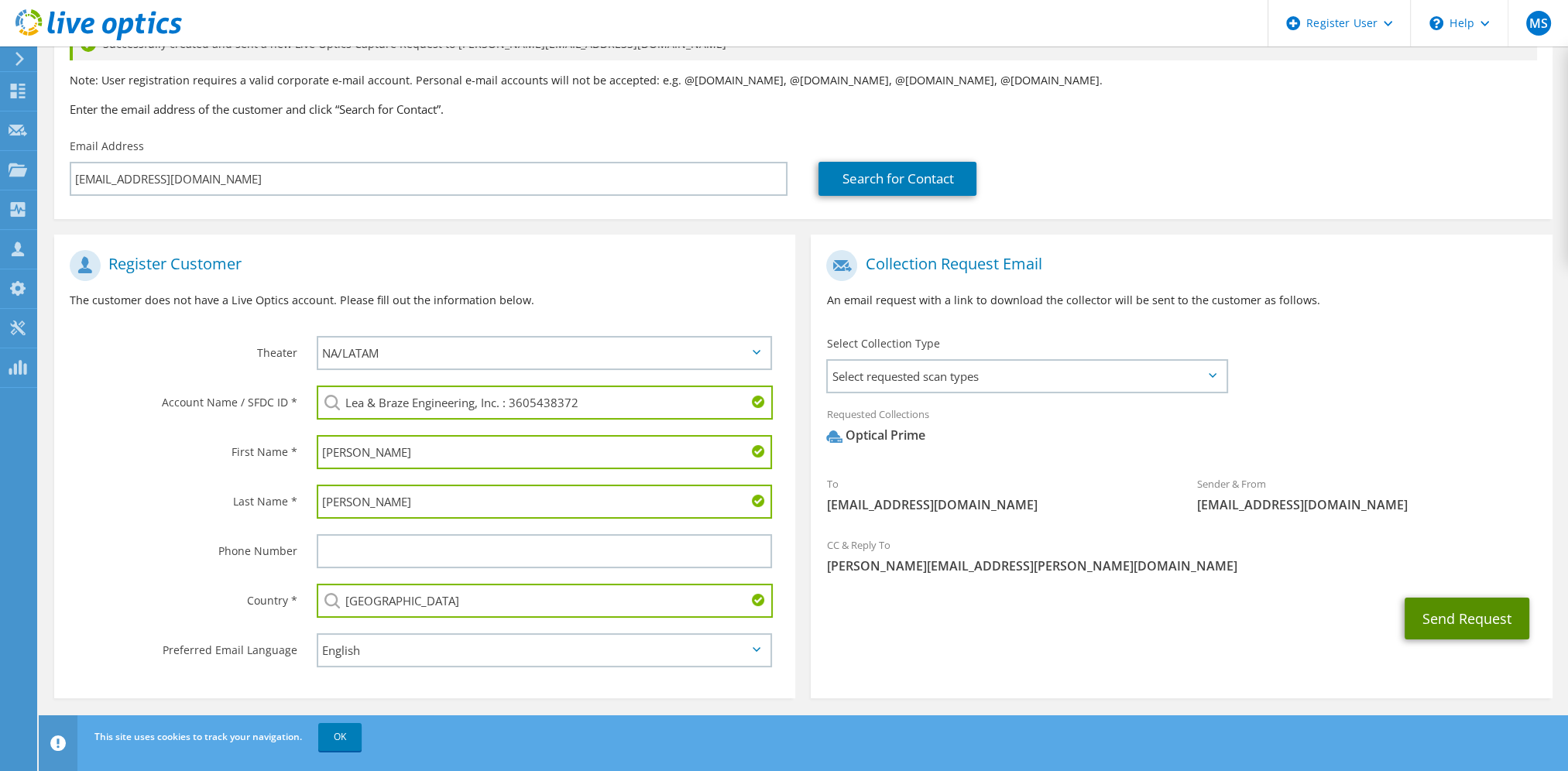
click at [1452, 616] on button "Send Request" at bounding box center [1466, 619] width 125 height 42
